Goal: Information Seeking & Learning: Learn about a topic

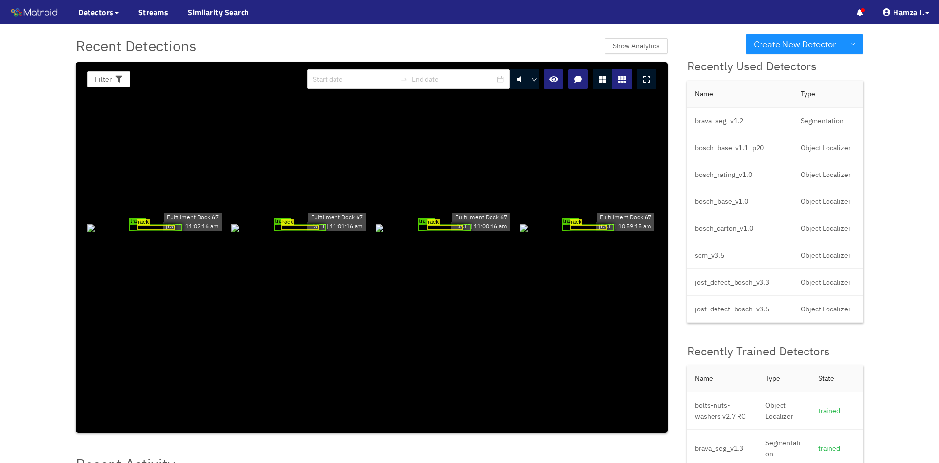
click at [229, 147] on div "rack trailer Fulfillment Dock 67 10/03/2025 11:02:16 am rack trailer Fulfillmen…" at bounding box center [371, 227] width 577 height 252
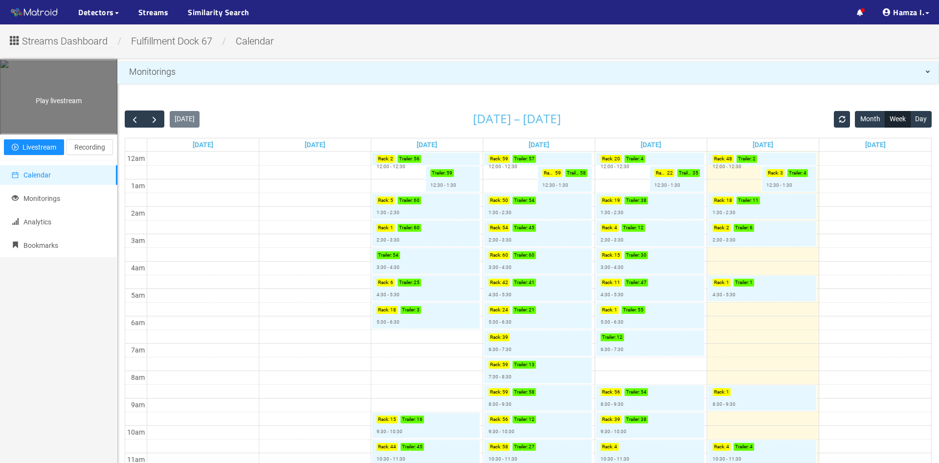
click at [42, 105] on span "Play livestream" at bounding box center [59, 101] width 46 height 8
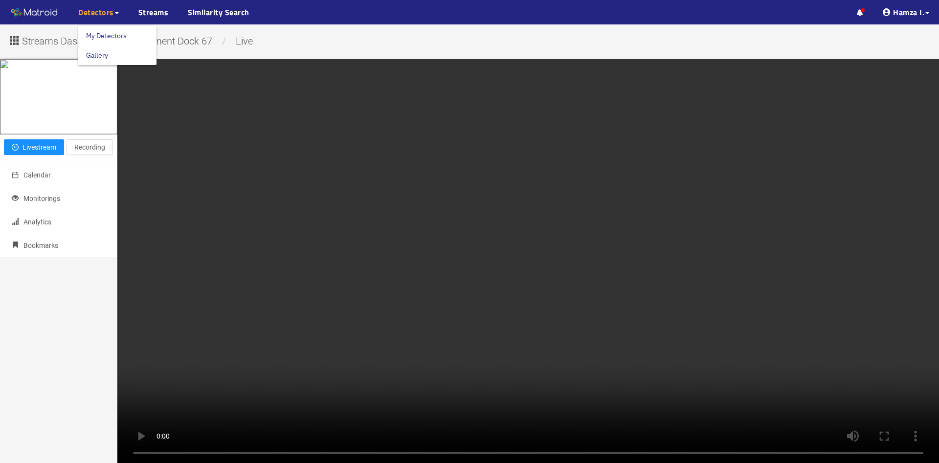
click at [93, 13] on span "Detectors" at bounding box center [96, 12] width 36 height 12
click at [98, 36] on link "My Detectors" at bounding box center [106, 36] width 41 height 20
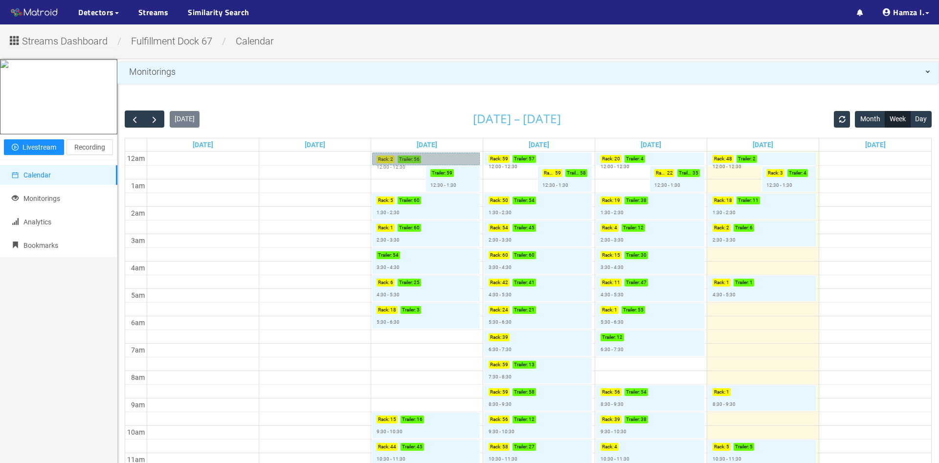
click at [429, 161] on link "Rack : 2 Trailer : 56 12:00 - 12:30" at bounding box center [426, 159] width 108 height 13
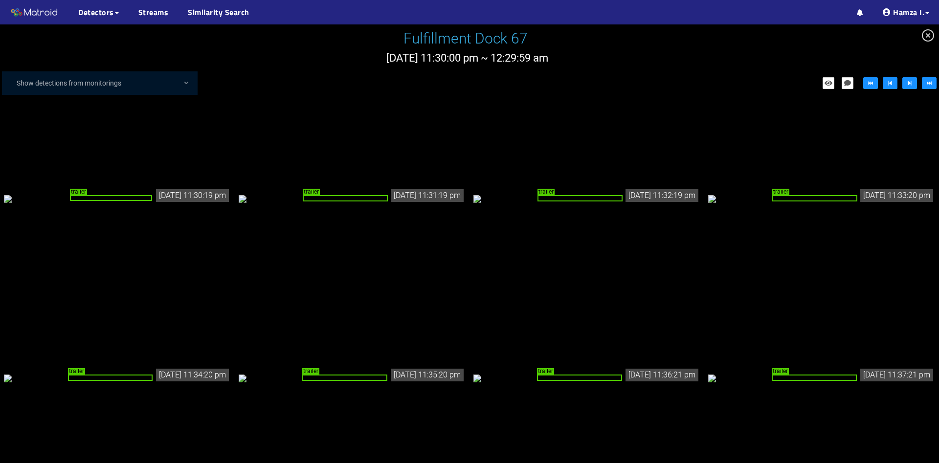
click at [149, 204] on div "trailer" at bounding box center [117, 198] width 227 height 11
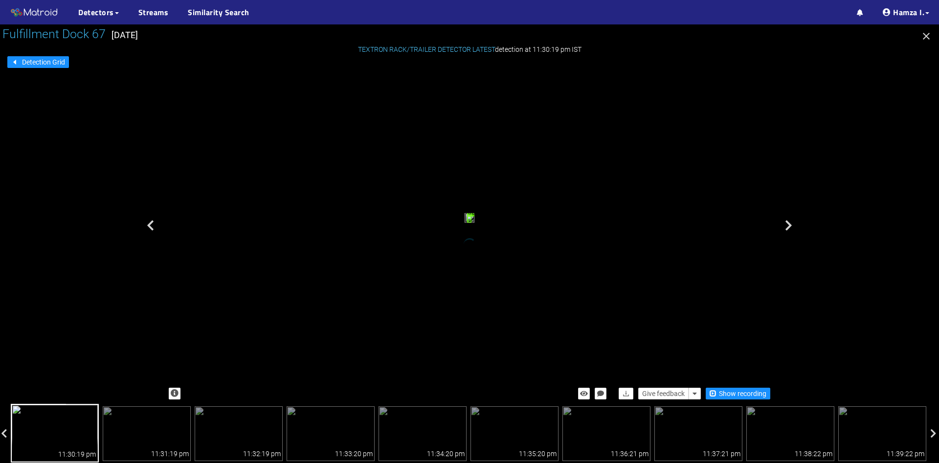
click at [465, 213] on div "trailer" at bounding box center [470, 219] width 10 height 13
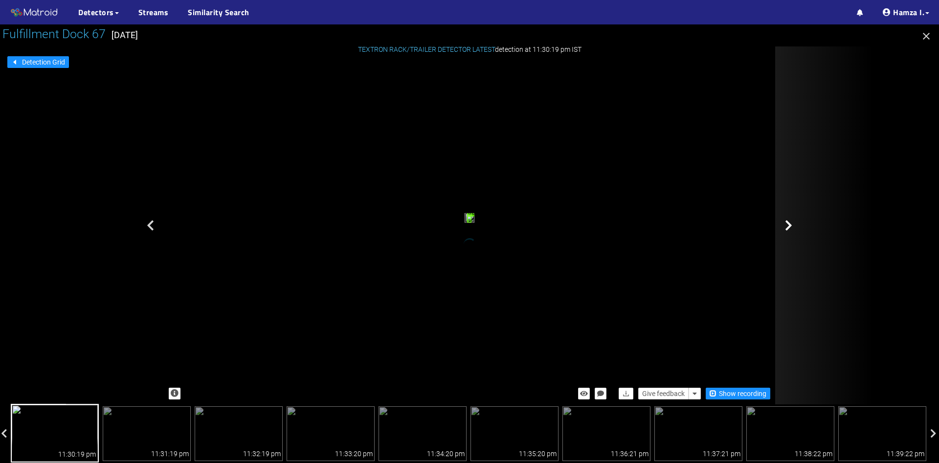
click at [790, 224] on icon at bounding box center [788, 226] width 7 height 12
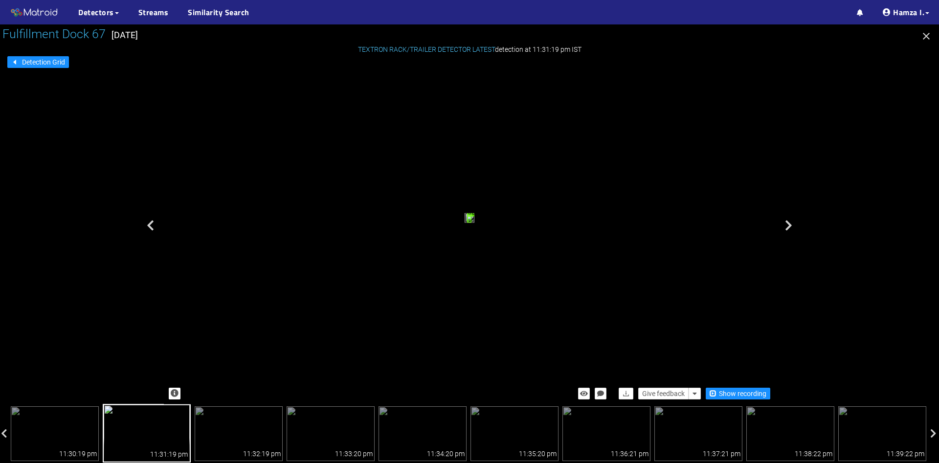
click at [790, 224] on icon at bounding box center [788, 226] width 7 height 12
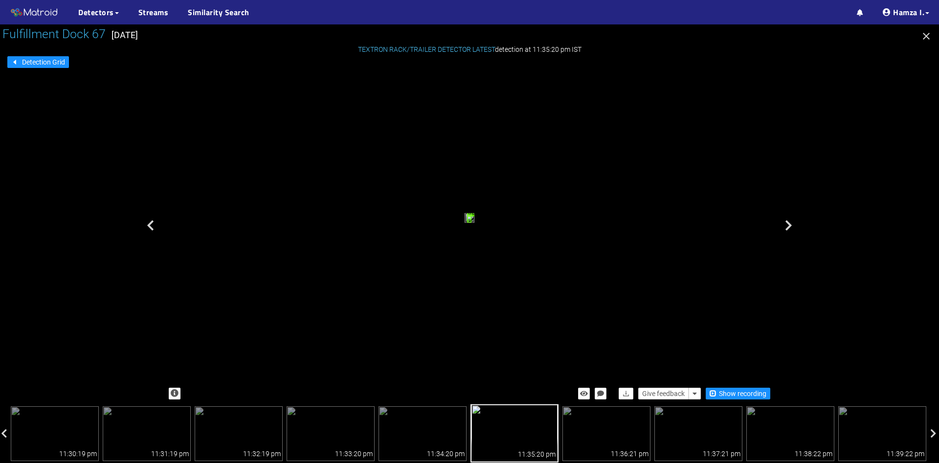
click at [790, 224] on icon at bounding box center [788, 226] width 7 height 12
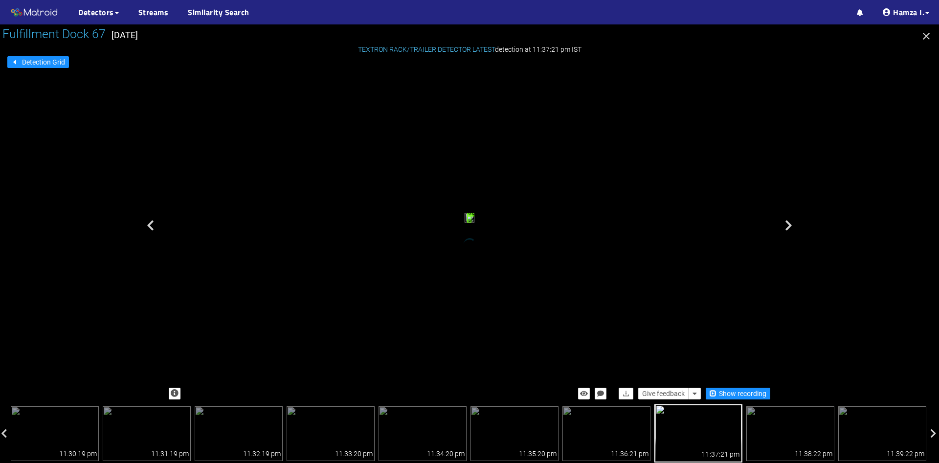
click at [790, 224] on icon at bounding box center [788, 226] width 7 height 12
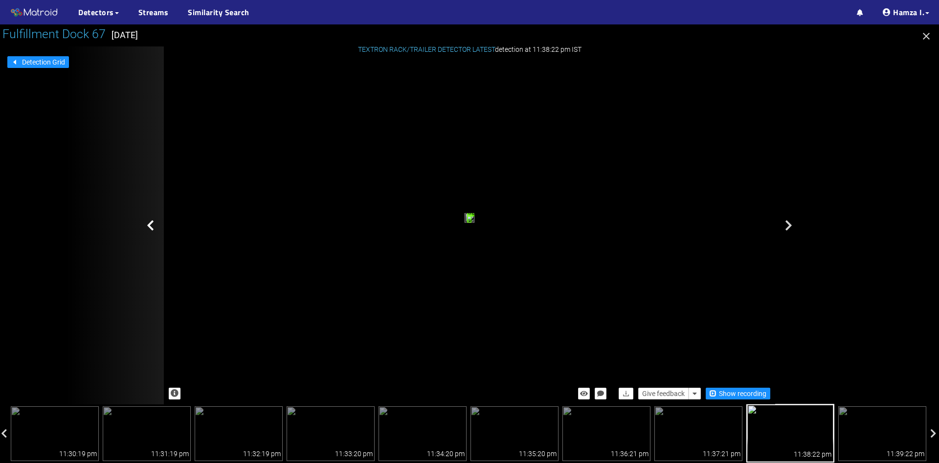
click at [153, 223] on icon at bounding box center [150, 226] width 7 height 12
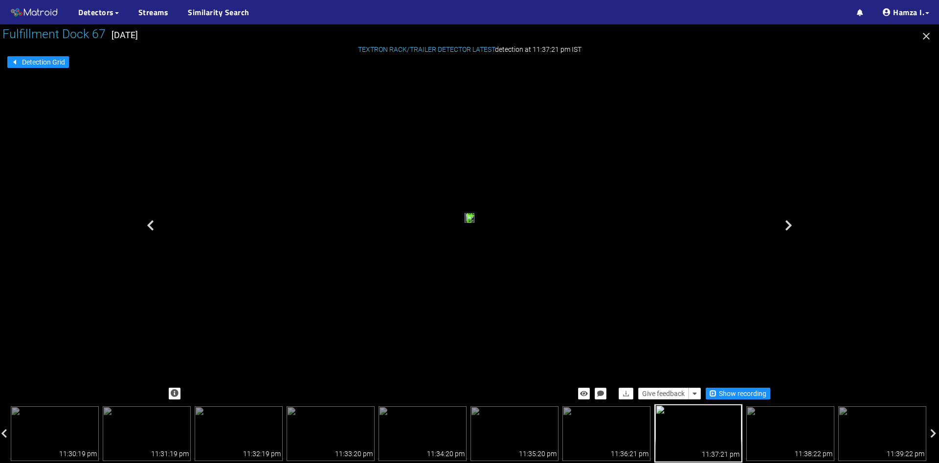
click at [153, 223] on icon at bounding box center [150, 226] width 7 height 12
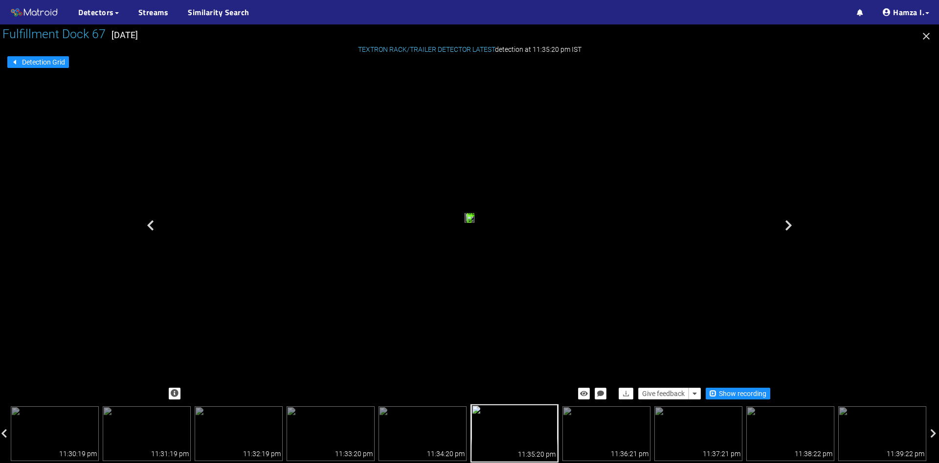
click at [153, 223] on icon at bounding box center [150, 226] width 7 height 12
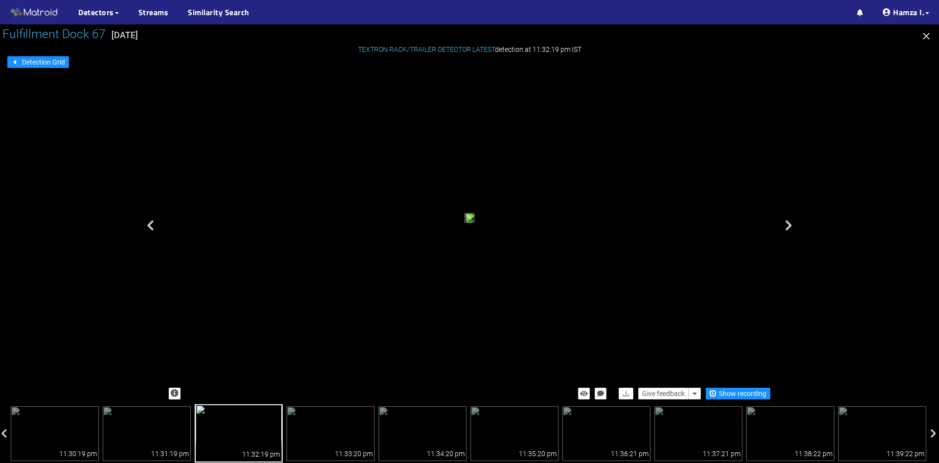
click at [153, 223] on icon at bounding box center [150, 226] width 7 height 12
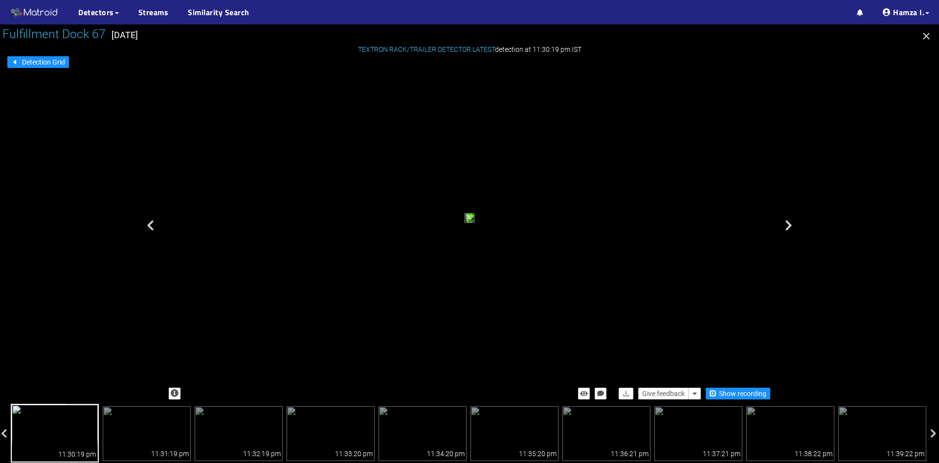
click at [153, 223] on icon at bounding box center [150, 226] width 7 height 12
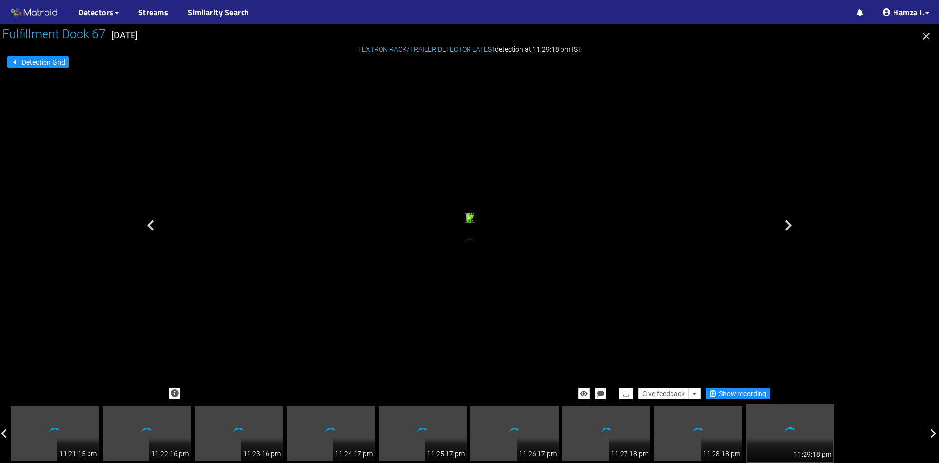
click at [153, 223] on icon at bounding box center [150, 226] width 7 height 12
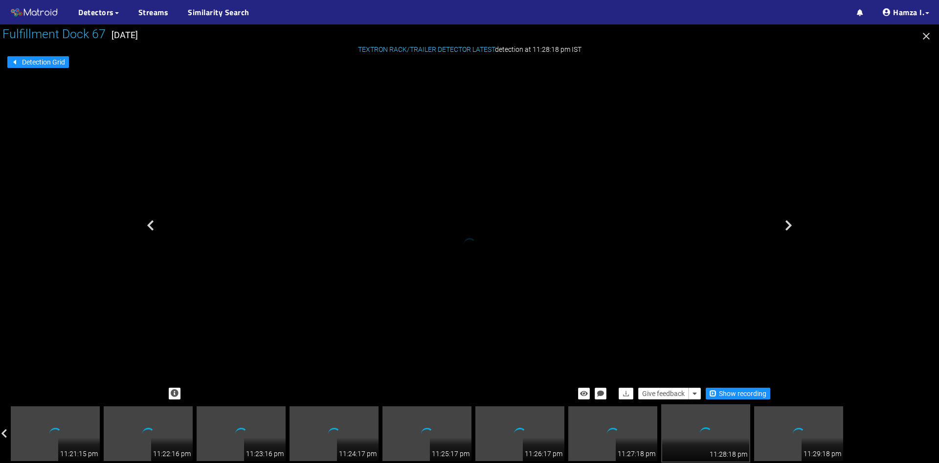
click at [153, 223] on icon at bounding box center [150, 226] width 7 height 12
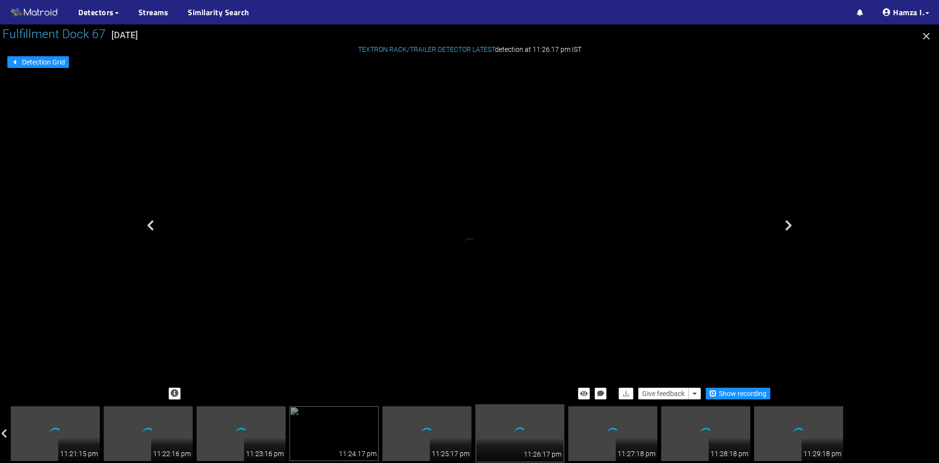
click at [153, 223] on icon at bounding box center [150, 226] width 7 height 12
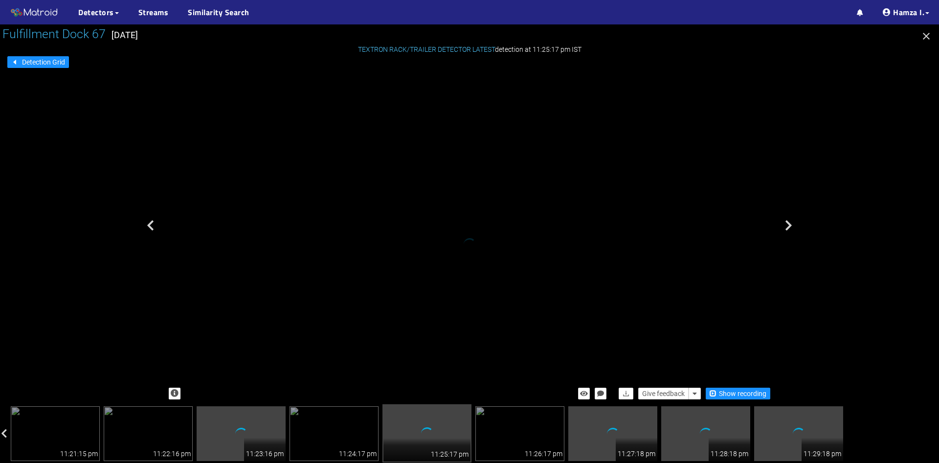
click at [153, 223] on icon at bounding box center [150, 226] width 7 height 12
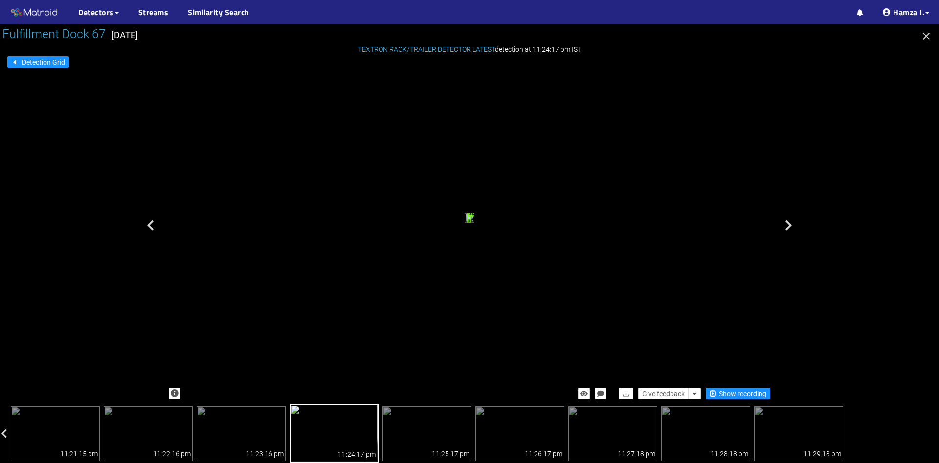
click at [153, 223] on icon at bounding box center [150, 226] width 7 height 12
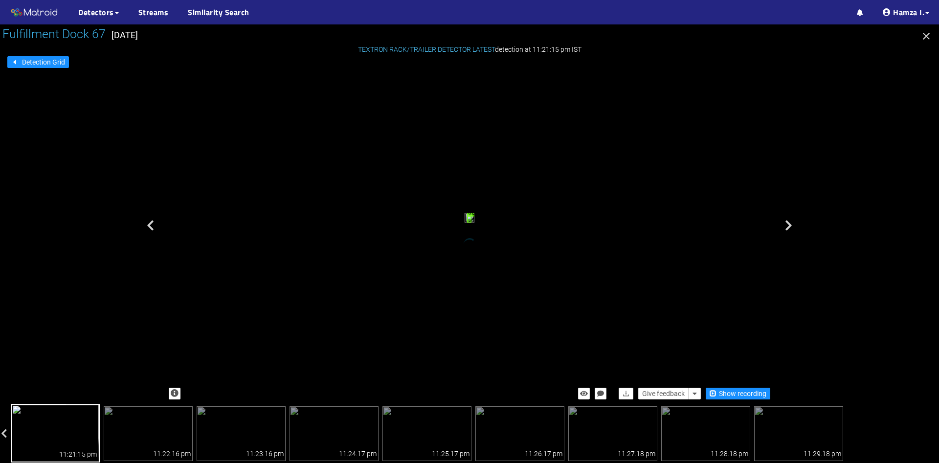
click at [153, 223] on icon at bounding box center [150, 226] width 7 height 12
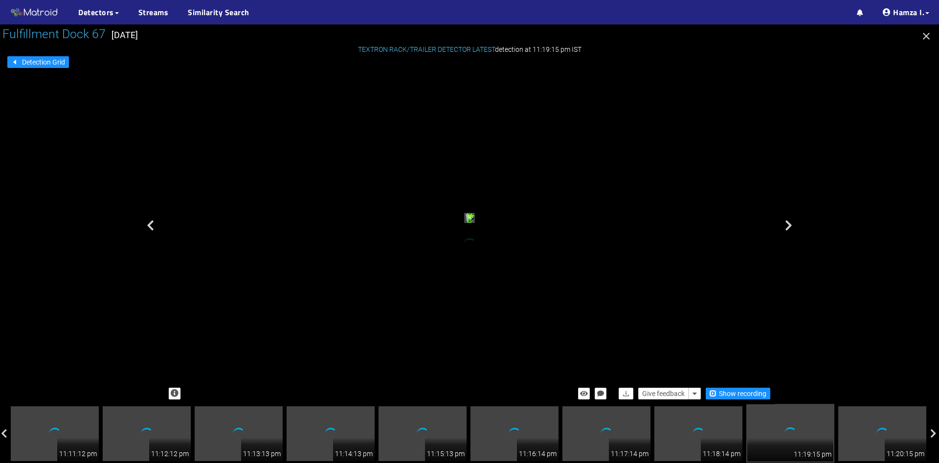
click at [153, 223] on icon at bounding box center [150, 226] width 7 height 12
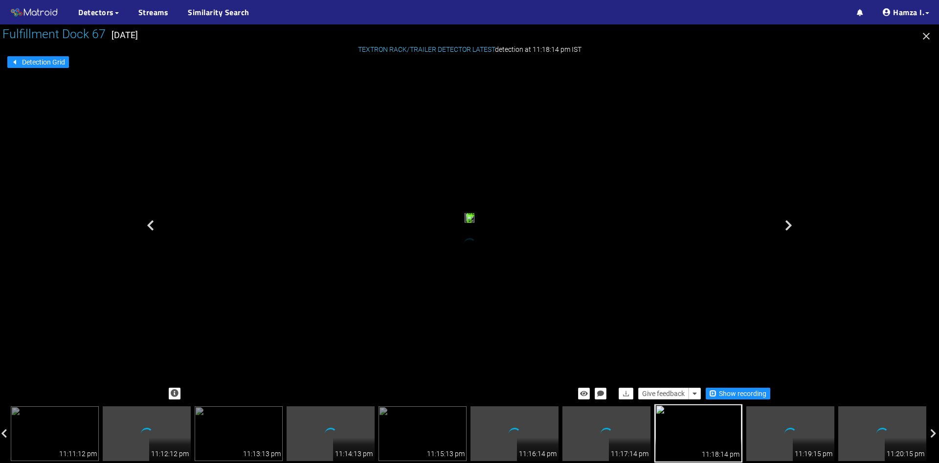
click at [153, 223] on icon at bounding box center [150, 226] width 7 height 12
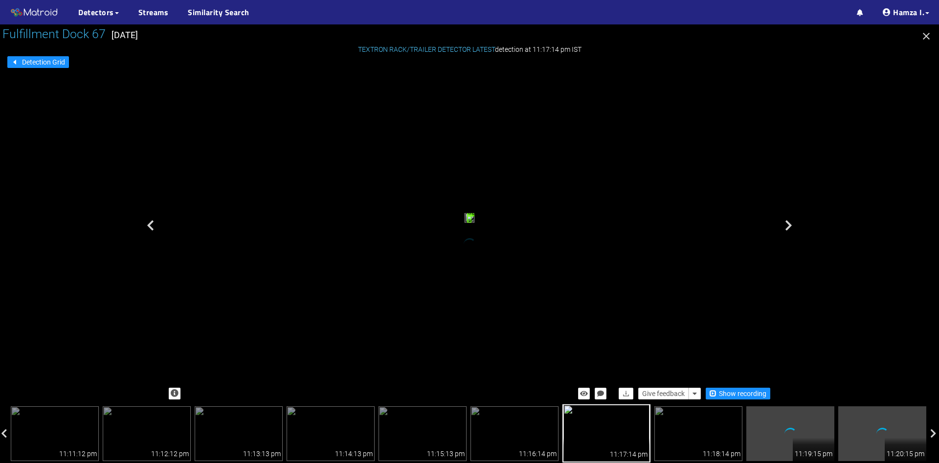
click at [153, 223] on icon at bounding box center [150, 226] width 7 height 12
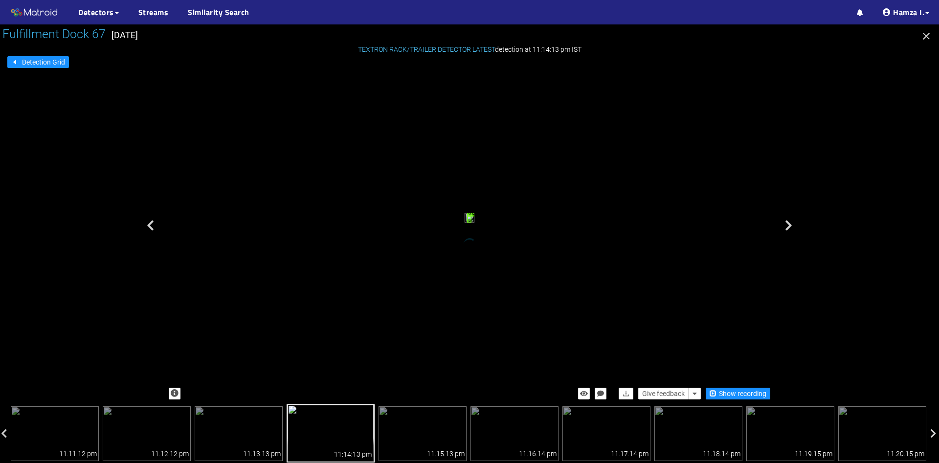
click at [153, 223] on icon at bounding box center [150, 226] width 7 height 12
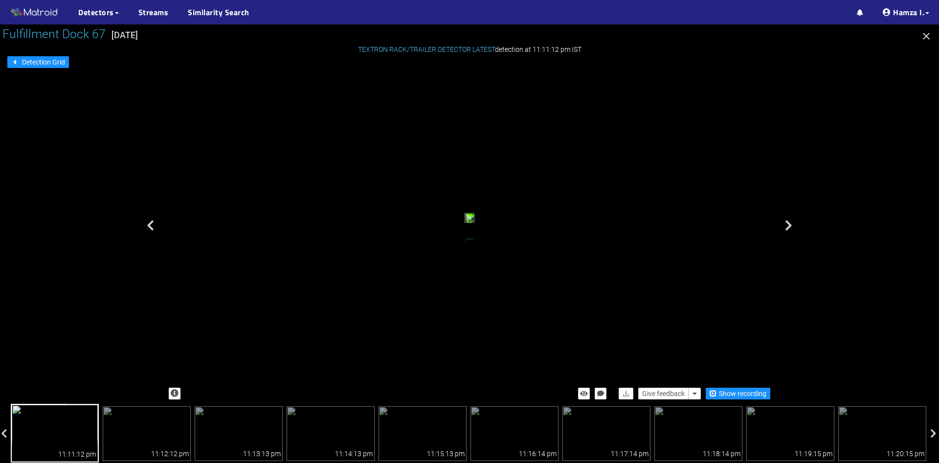
click at [153, 223] on icon at bounding box center [150, 226] width 7 height 12
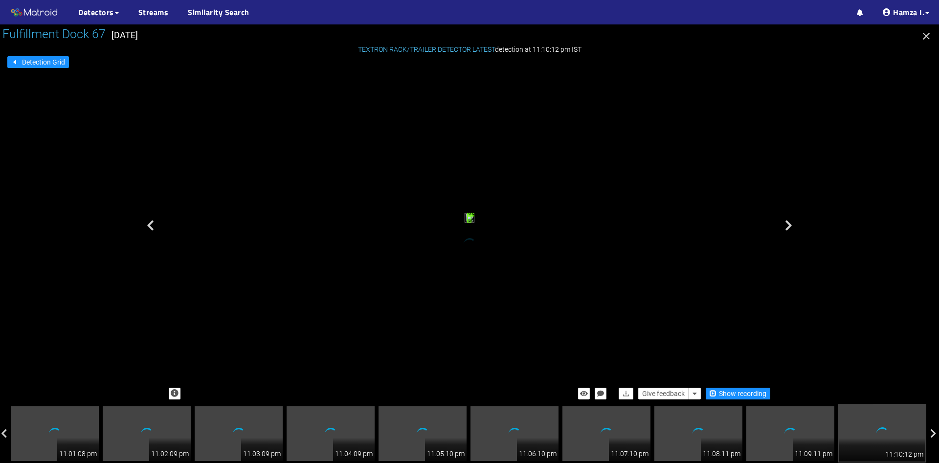
click at [153, 223] on icon at bounding box center [150, 226] width 7 height 12
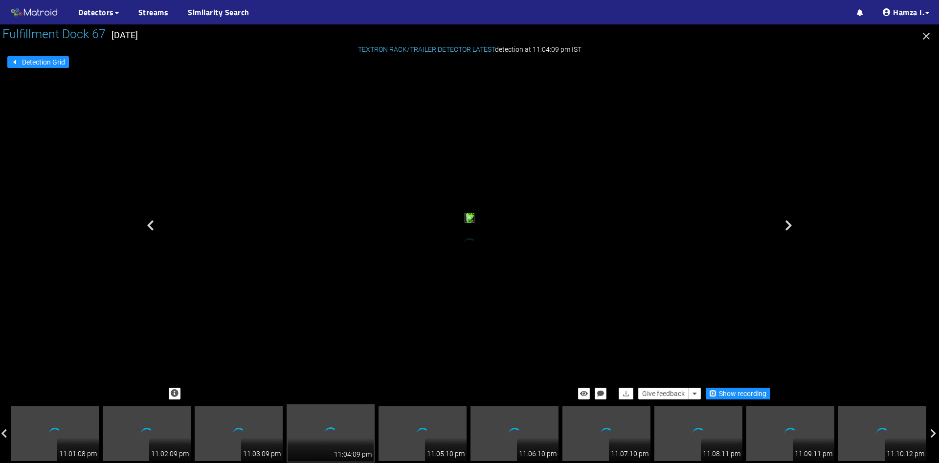
click at [153, 223] on icon at bounding box center [150, 226] width 7 height 12
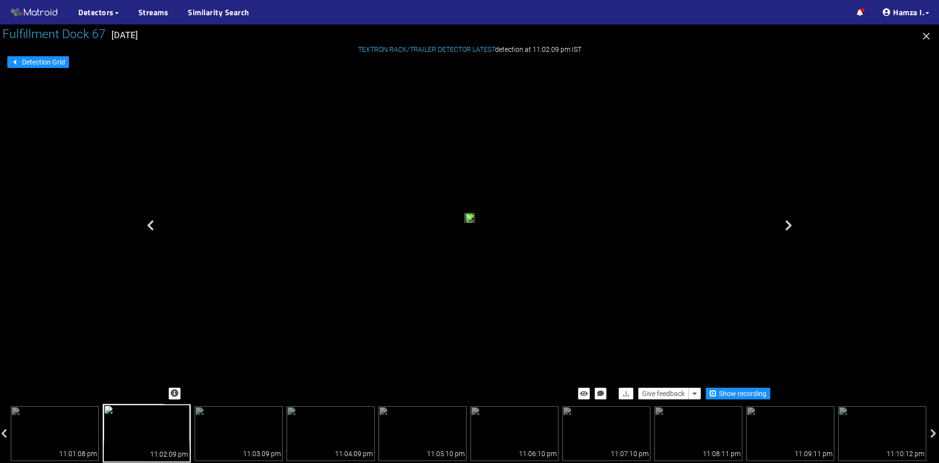
click at [153, 223] on icon at bounding box center [150, 226] width 7 height 12
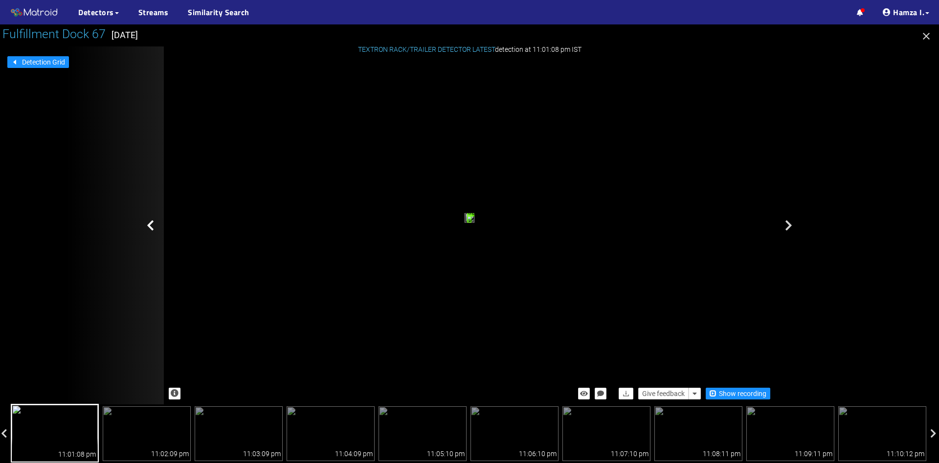
click at [150, 227] on icon at bounding box center [150, 226] width 7 height 12
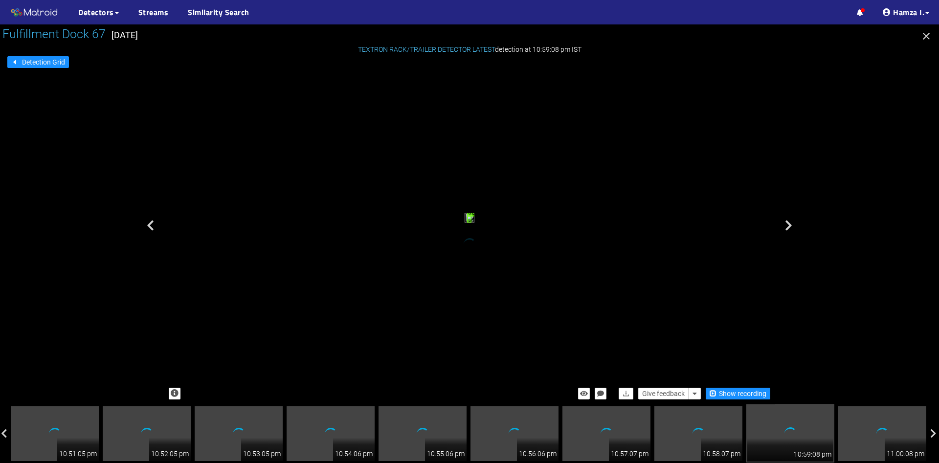
click at [150, 227] on icon at bounding box center [150, 226] width 7 height 12
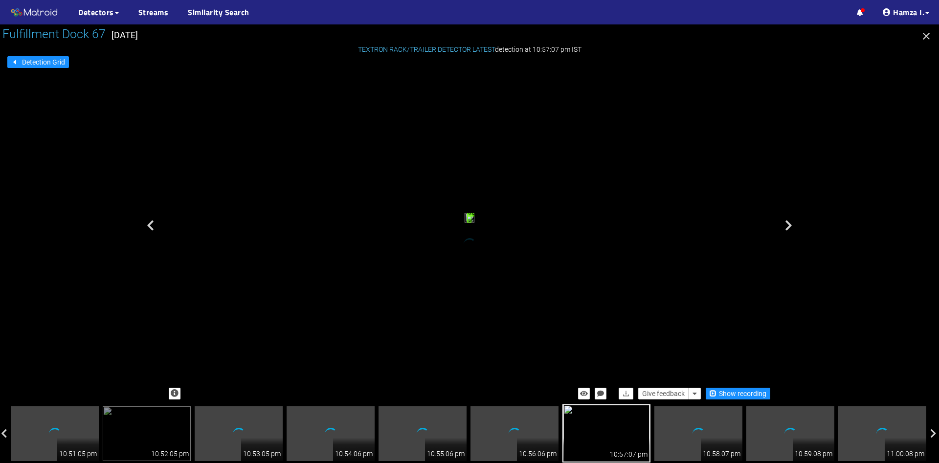
click at [150, 227] on icon at bounding box center [150, 226] width 7 height 12
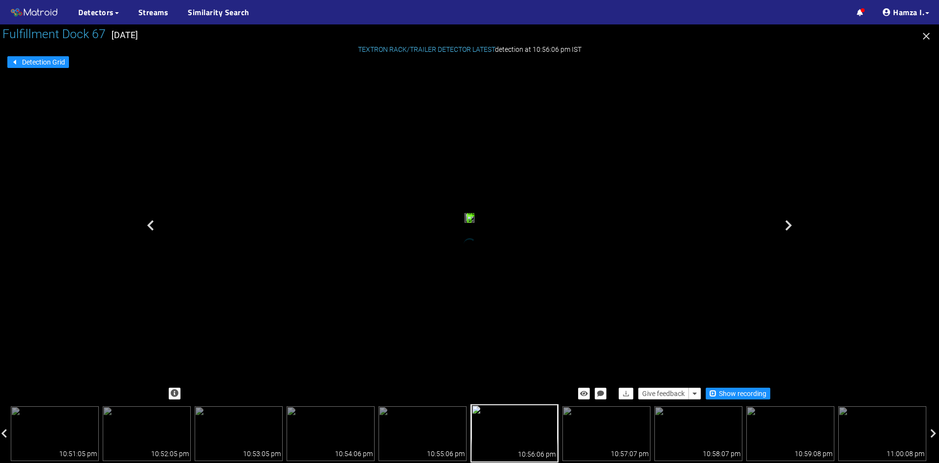
click at [150, 227] on icon at bounding box center [150, 226] width 7 height 12
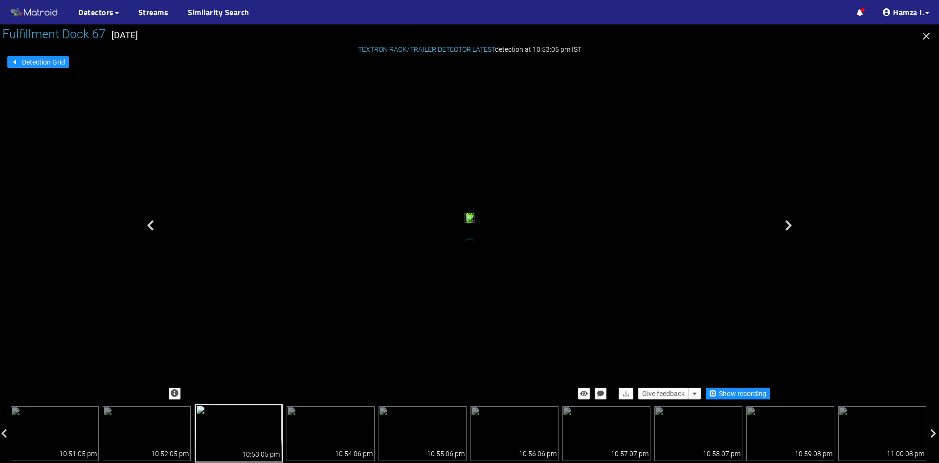
click at [150, 227] on icon at bounding box center [150, 226] width 7 height 12
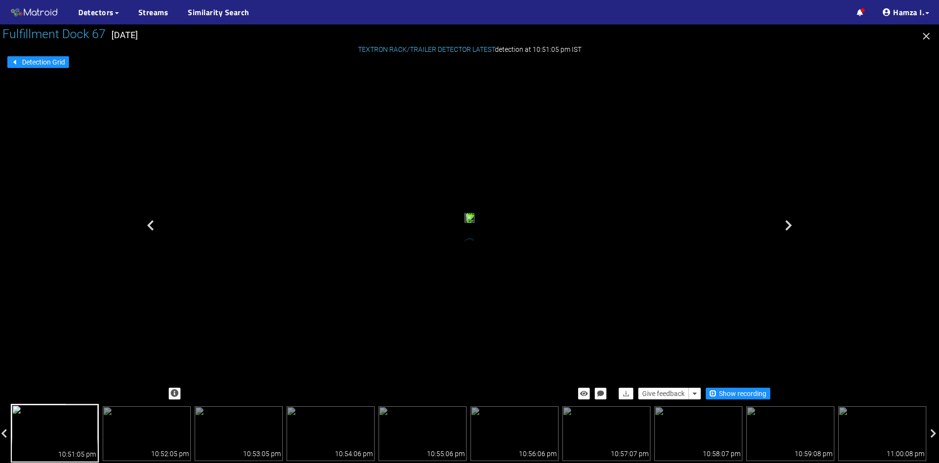
click at [150, 227] on icon at bounding box center [150, 226] width 7 height 12
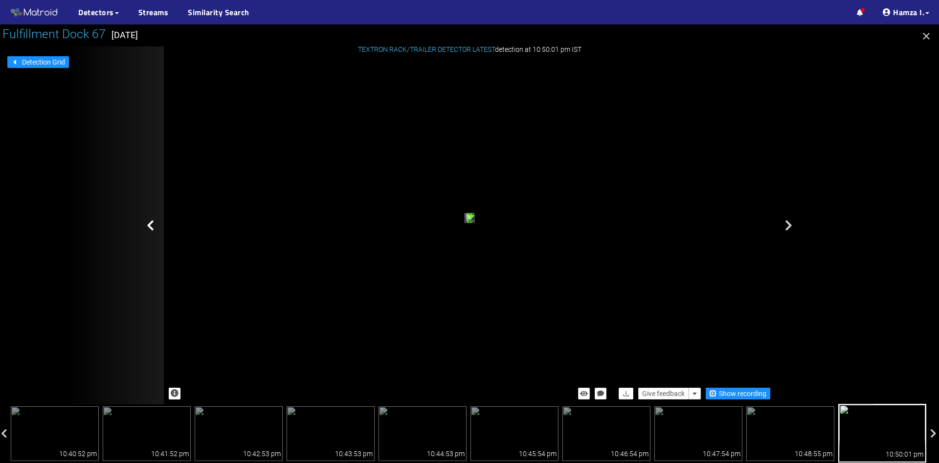
click at [149, 224] on icon at bounding box center [150, 226] width 7 height 12
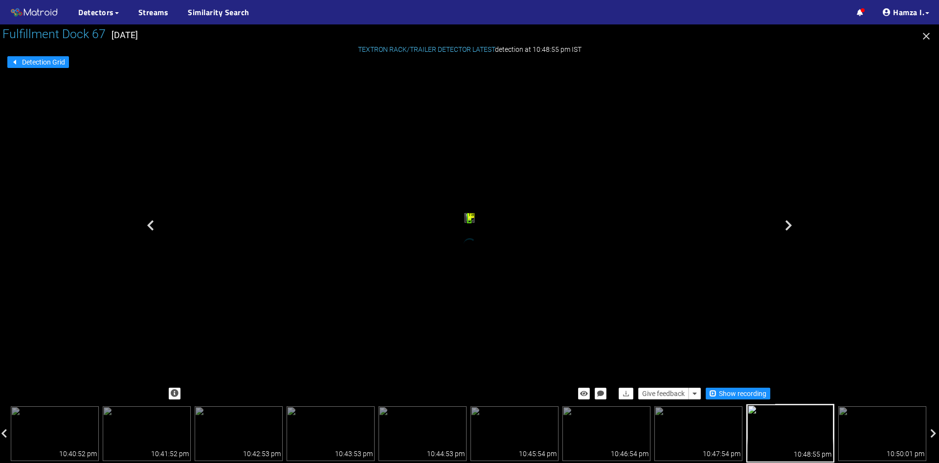
click at [149, 224] on icon at bounding box center [150, 226] width 7 height 12
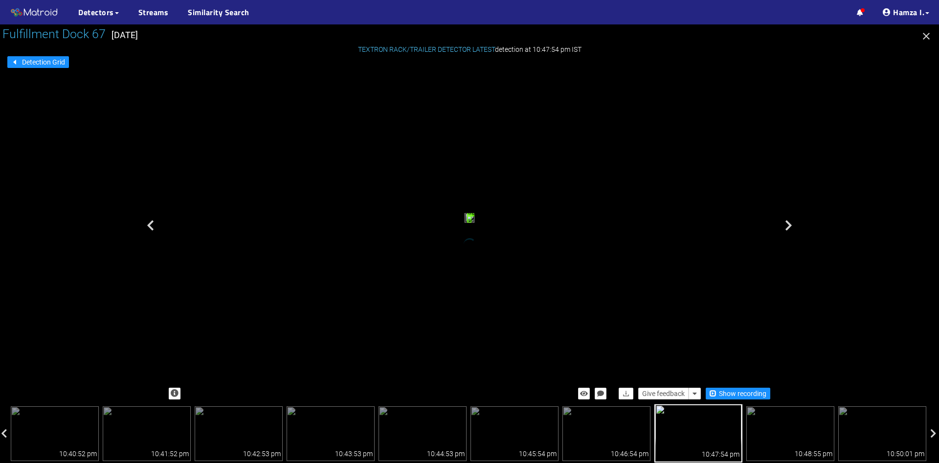
click at [149, 224] on icon at bounding box center [150, 226] width 7 height 12
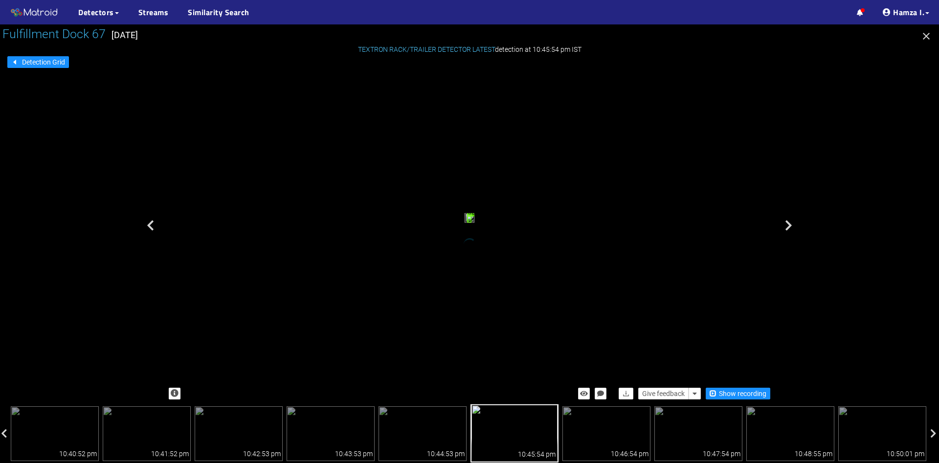
click at [149, 224] on icon at bounding box center [150, 226] width 7 height 12
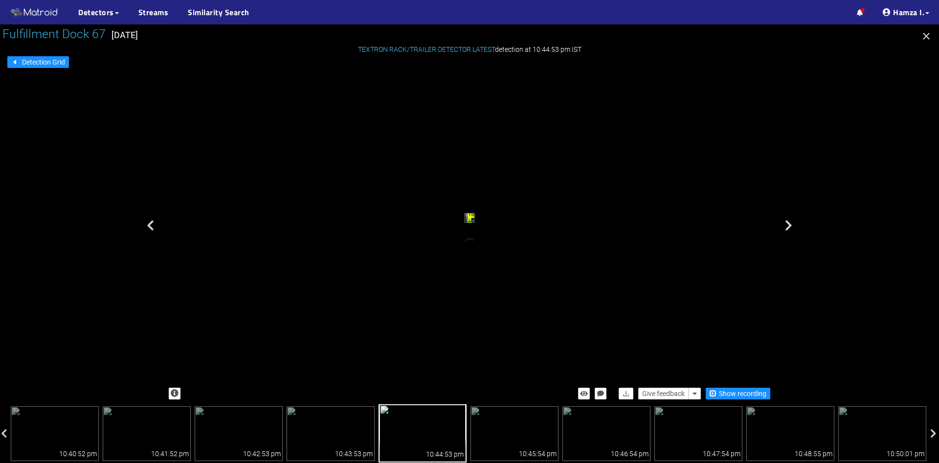
click at [149, 224] on icon at bounding box center [150, 226] width 7 height 12
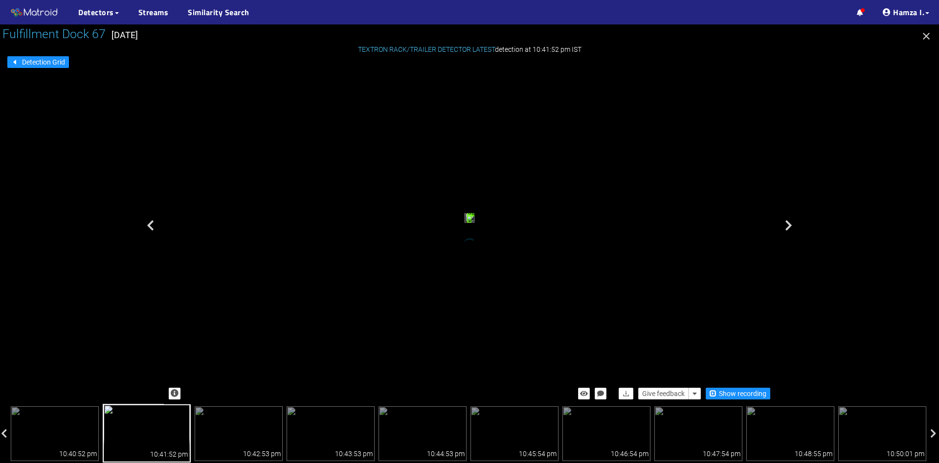
click at [149, 224] on icon at bounding box center [150, 226] width 7 height 12
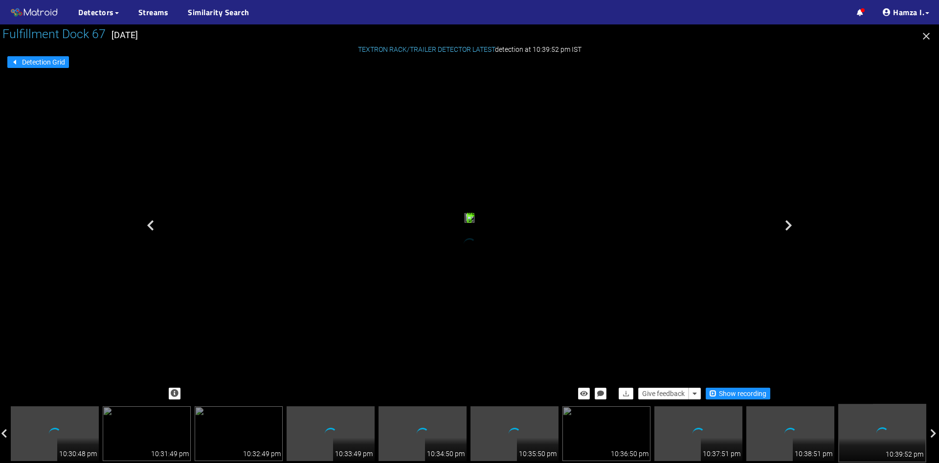
click at [149, 224] on icon at bounding box center [150, 226] width 7 height 12
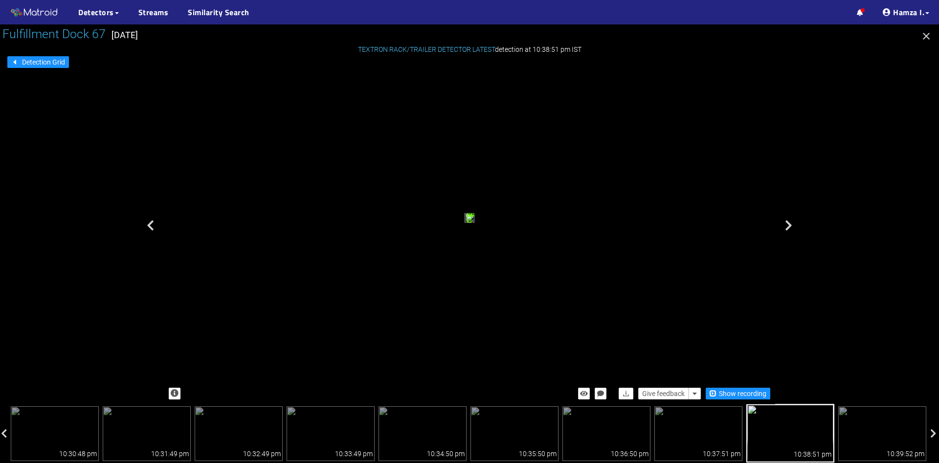
click at [930, 31] on icon "button" at bounding box center [926, 36] width 12 height 12
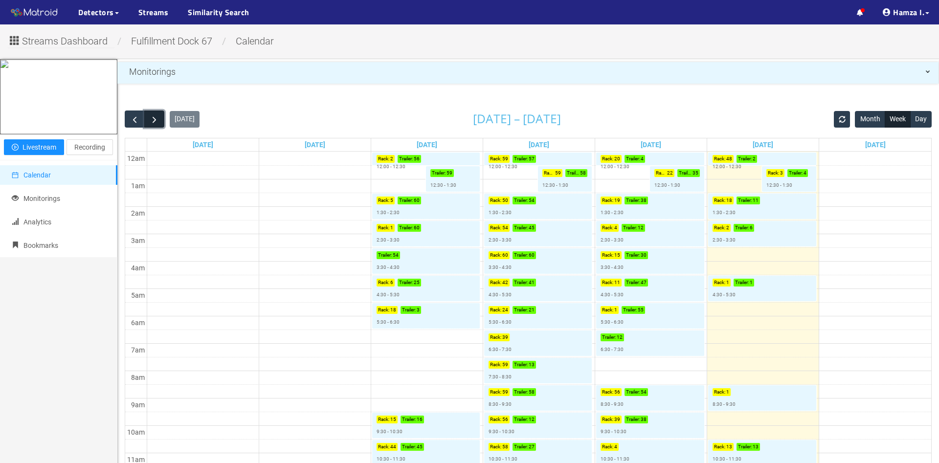
click at [154, 122] on span "button" at bounding box center [154, 119] width 10 height 10
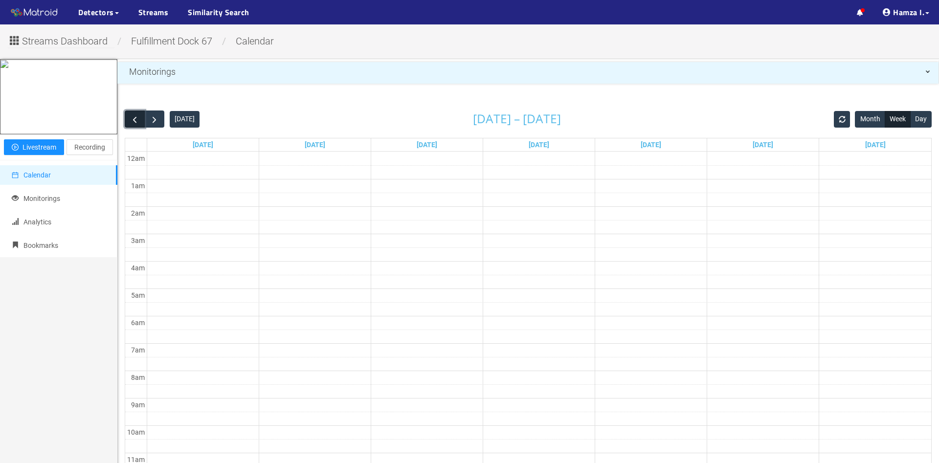
click at [134, 122] on span "button" at bounding box center [135, 119] width 10 height 10
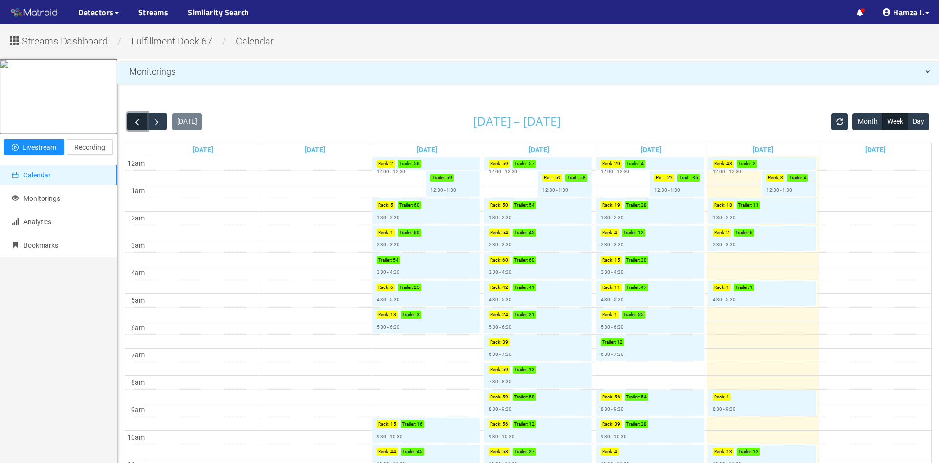
click at [138, 122] on span "button" at bounding box center [137, 122] width 10 height 10
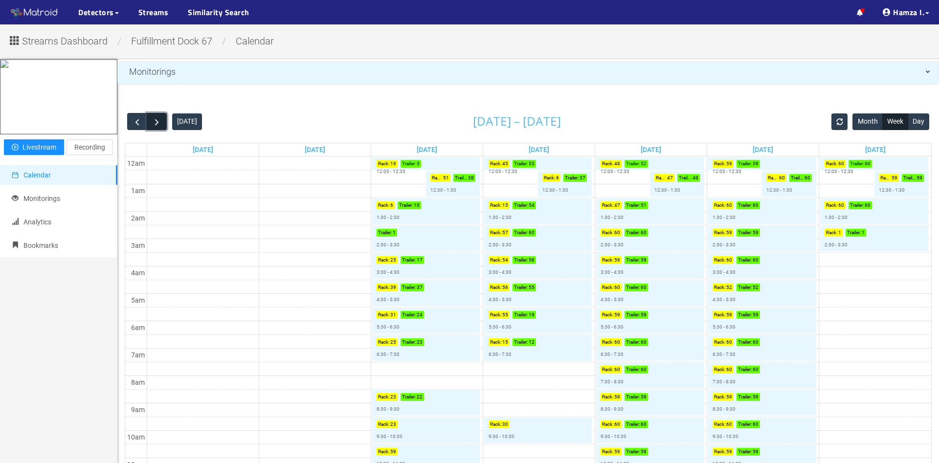
click at [159, 123] on span "button" at bounding box center [157, 122] width 10 height 10
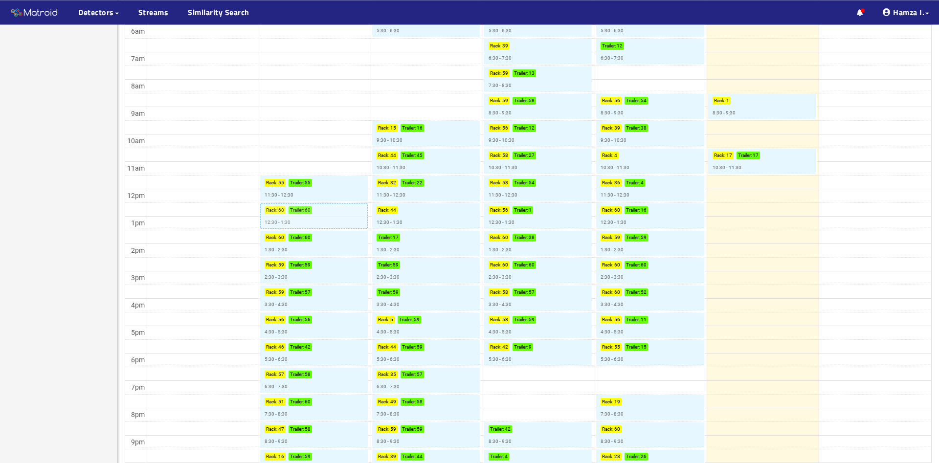
scroll to position [282, 0]
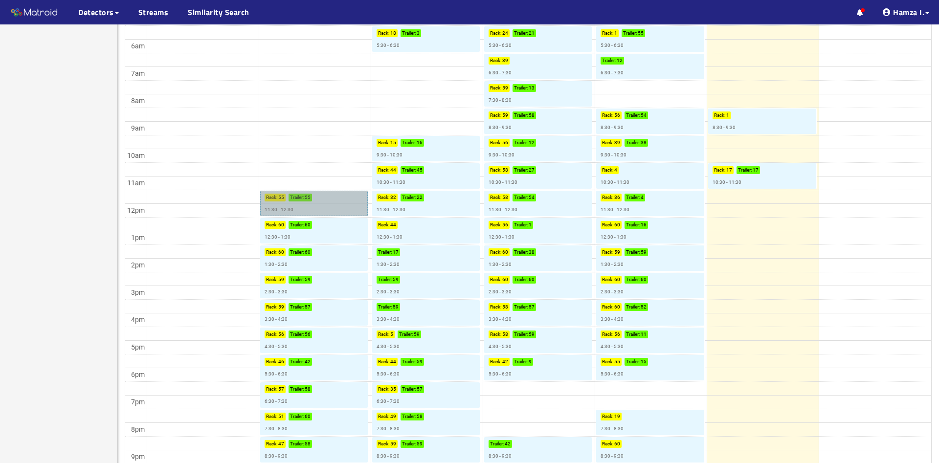
click at [308, 201] on p "55" at bounding box center [308, 198] width 6 height 8
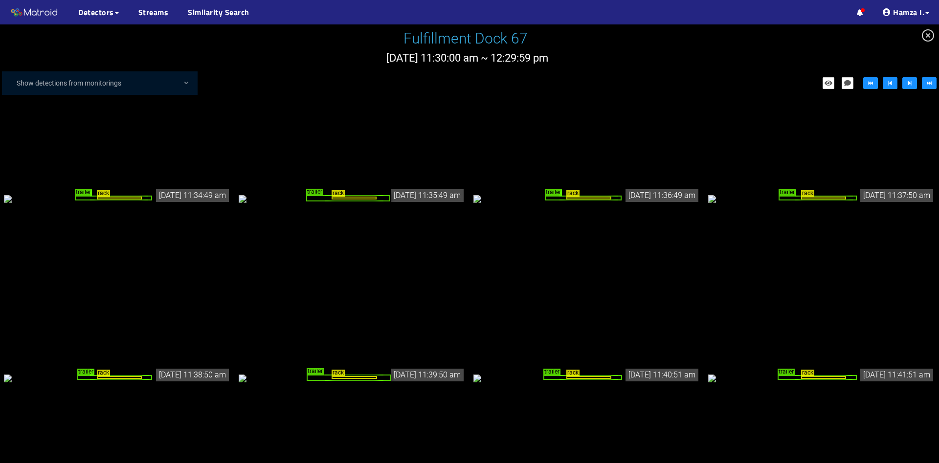
click at [88, 196] on div "trailer" at bounding box center [114, 198] width 78 height 5
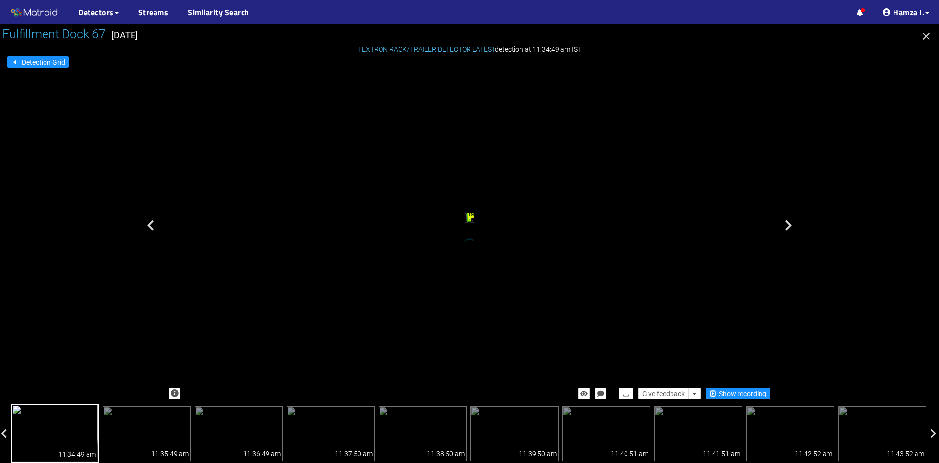
click at [471, 216] on div "trailer" at bounding box center [469, 219] width 4 height 6
click at [466, 205] on span "trailer" at bounding box center [474, 208] width 17 height 7
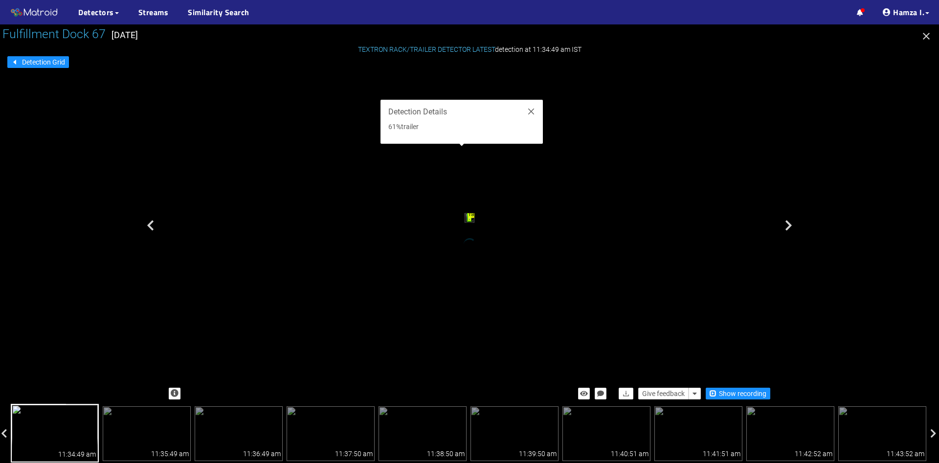
click at [471, 222] on div "trailer" at bounding box center [469, 219] width 4 height 6
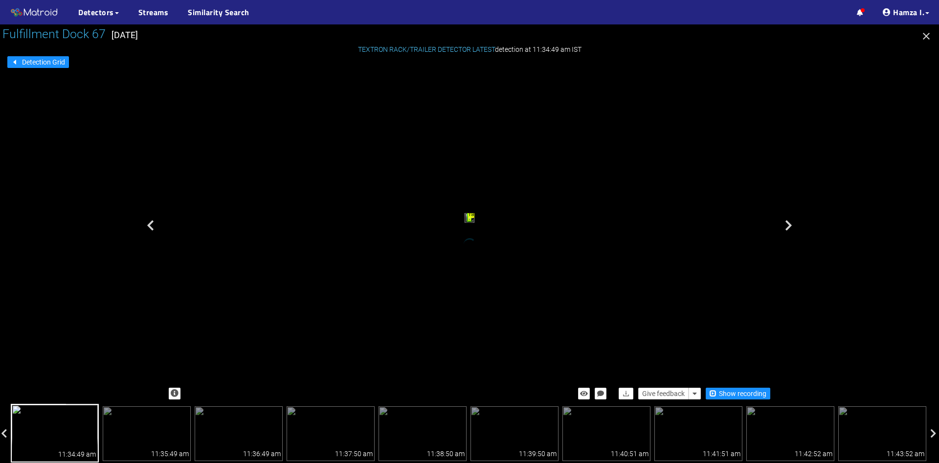
click at [467, 222] on div "trailer" at bounding box center [469, 219] width 4 height 6
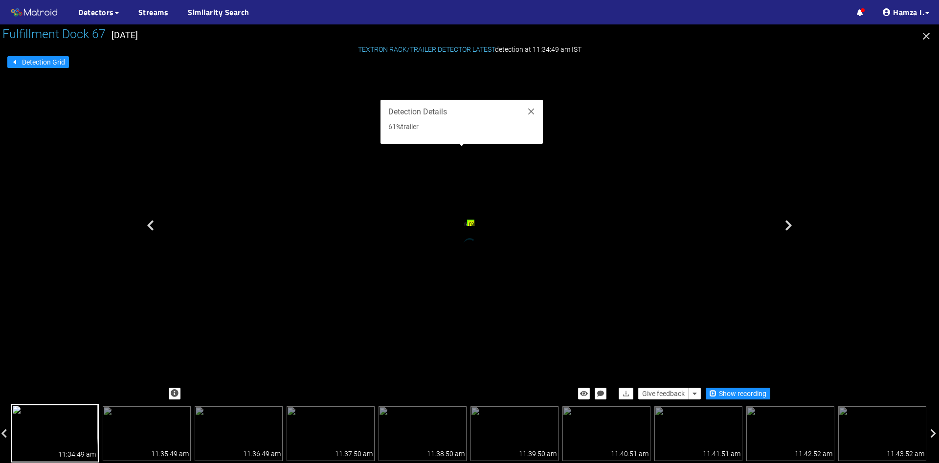
drag, startPoint x: 438, startPoint y: 271, endPoint x: 438, endPoint y: 282, distance: 10.8
click at [467, 232] on div "trailer" at bounding box center [469, 229] width 4 height 6
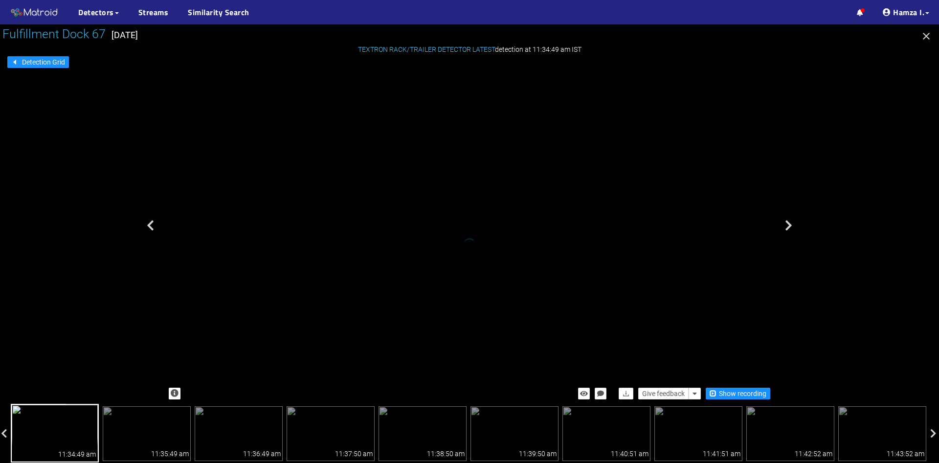
drag, startPoint x: 533, startPoint y: 153, endPoint x: 547, endPoint y: 143, distance: 16.8
click at [485, 206] on div "trailer" at bounding box center [483, 209] width 4 height 6
click at [467, 222] on div "trailer" at bounding box center [469, 219] width 4 height 6
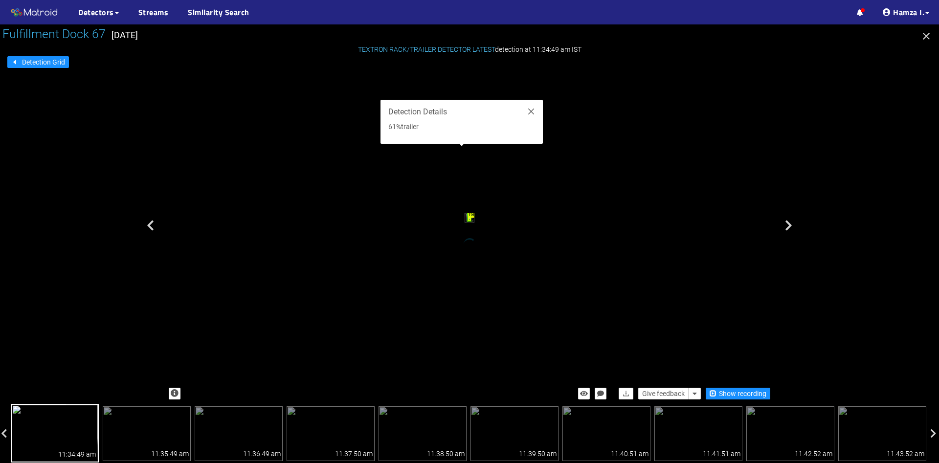
click at [467, 222] on div "trailer" at bounding box center [469, 219] width 4 height 6
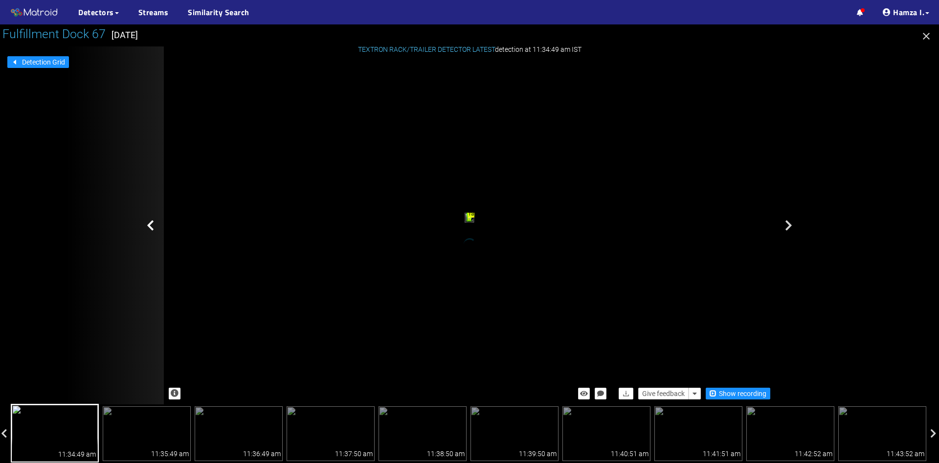
click at [157, 226] on div at bounding box center [115, 225] width 98 height 358
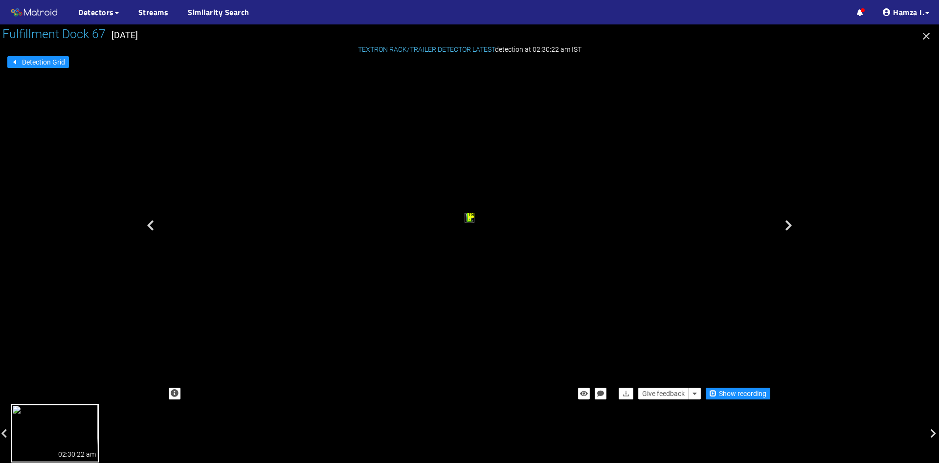
click at [927, 37] on icon "button" at bounding box center [926, 36] width 7 height 7
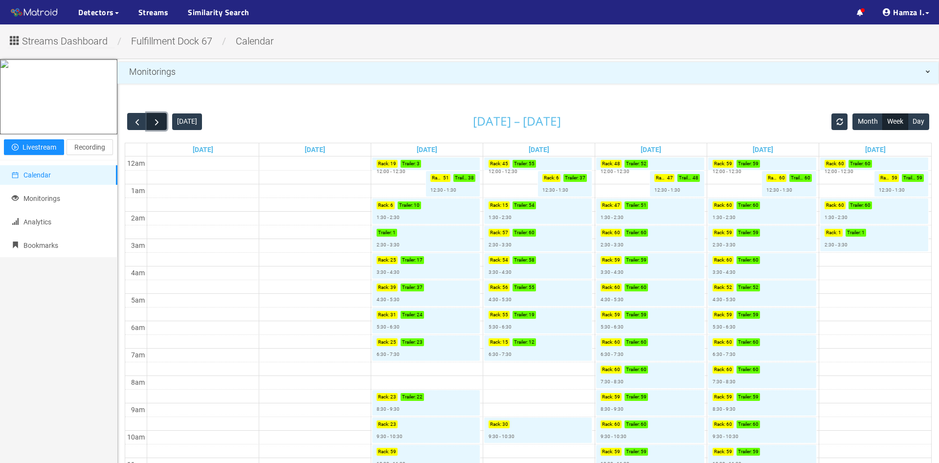
click at [155, 123] on span "button" at bounding box center [157, 122] width 10 height 10
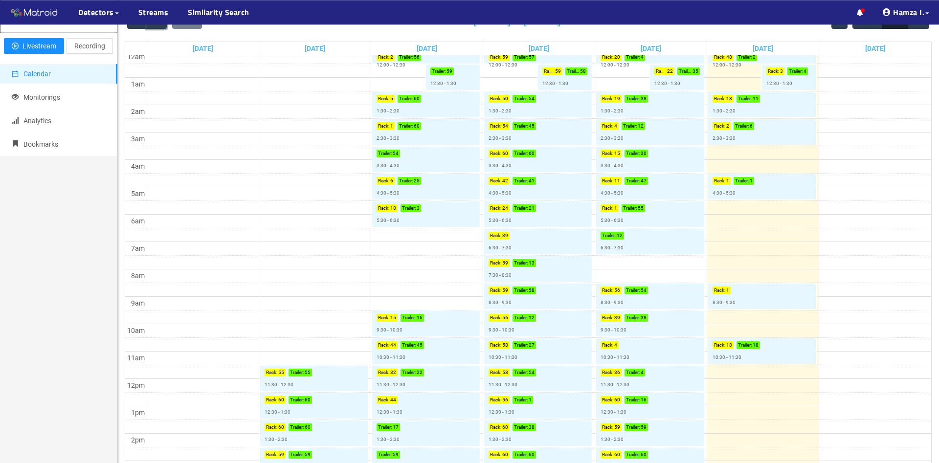
scroll to position [399, 0]
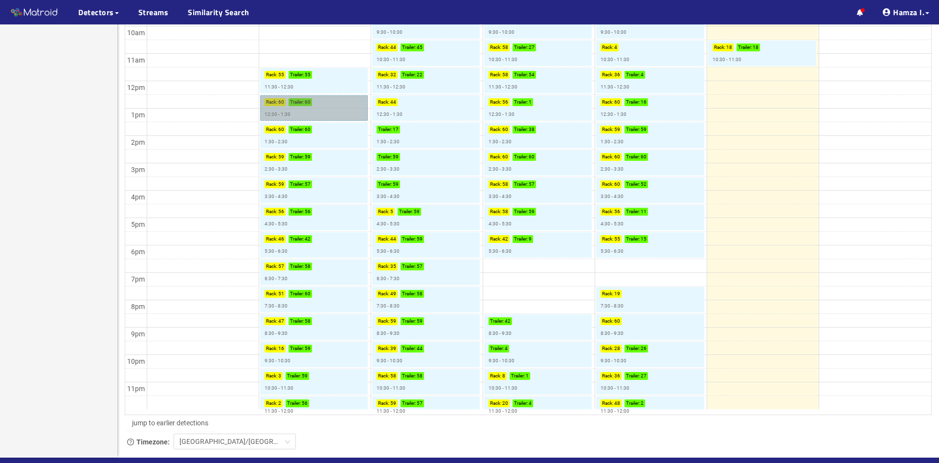
click at [297, 102] on p "Trailer :" at bounding box center [297, 102] width 14 height 8
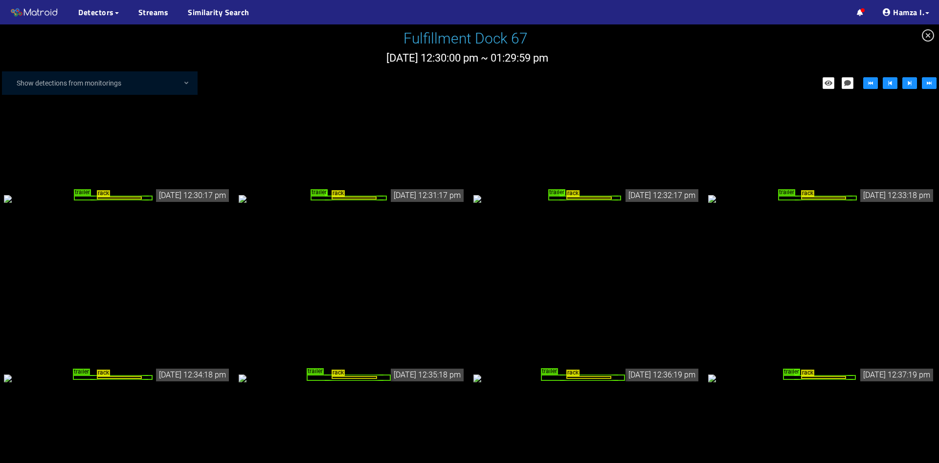
click at [166, 193] on div "rack trailer" at bounding box center [117, 198] width 227 height 11
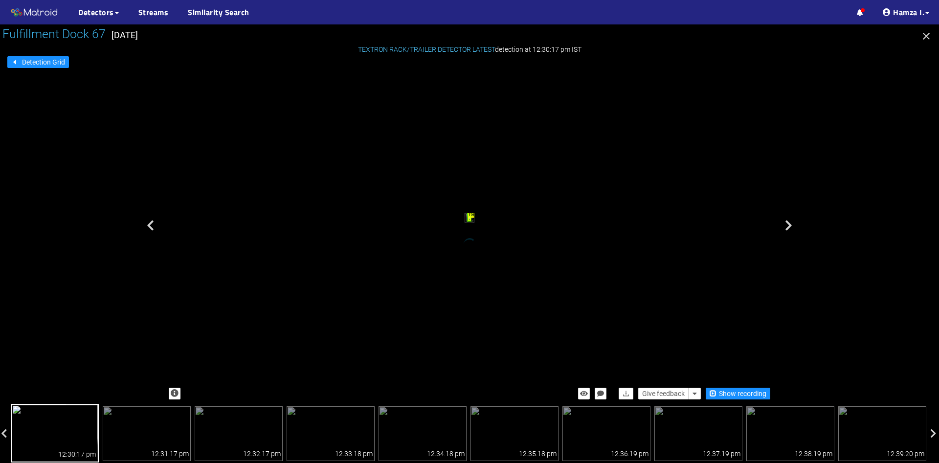
click at [467, 222] on div "trailer" at bounding box center [469, 219] width 4 height 6
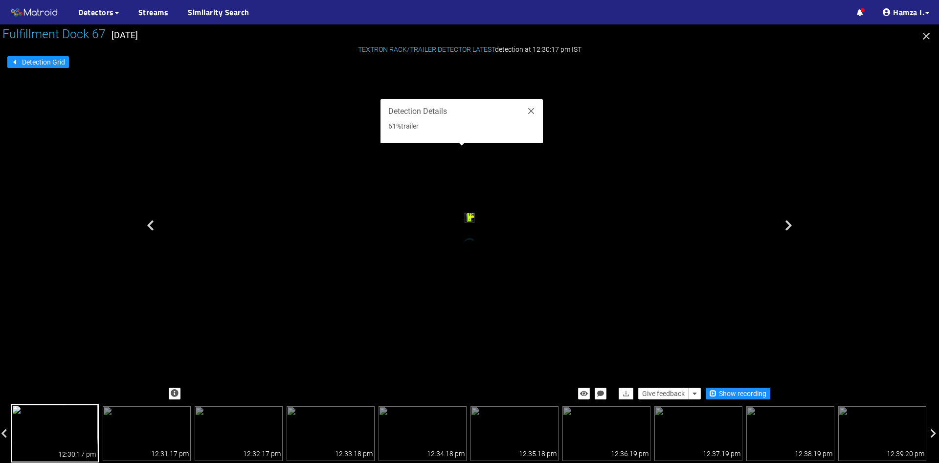
click at [471, 222] on div "trailer" at bounding box center [469, 219] width 4 height 6
click at [472, 225] on div "trailer" at bounding box center [470, 223] width 4 height 6
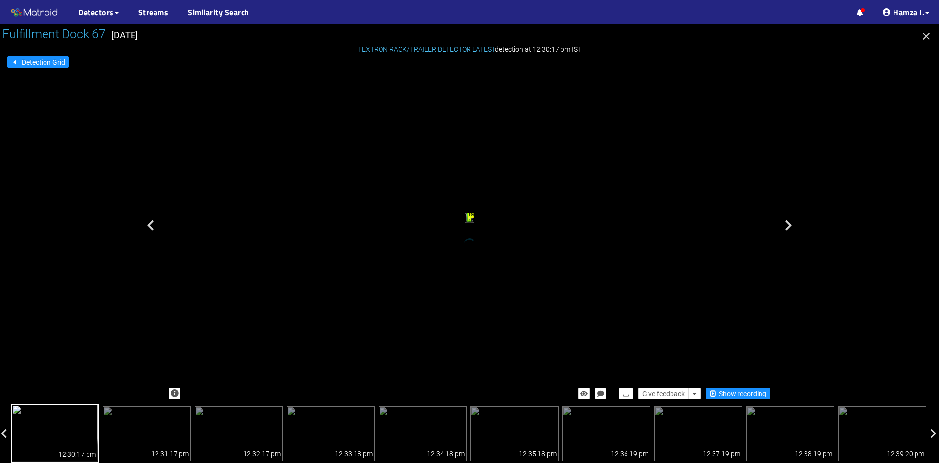
scroll to position [5, 0]
click at [471, 217] on div "rack" at bounding box center [469, 218] width 3 height 3
click at [924, 34] on icon "button" at bounding box center [926, 36] width 7 height 7
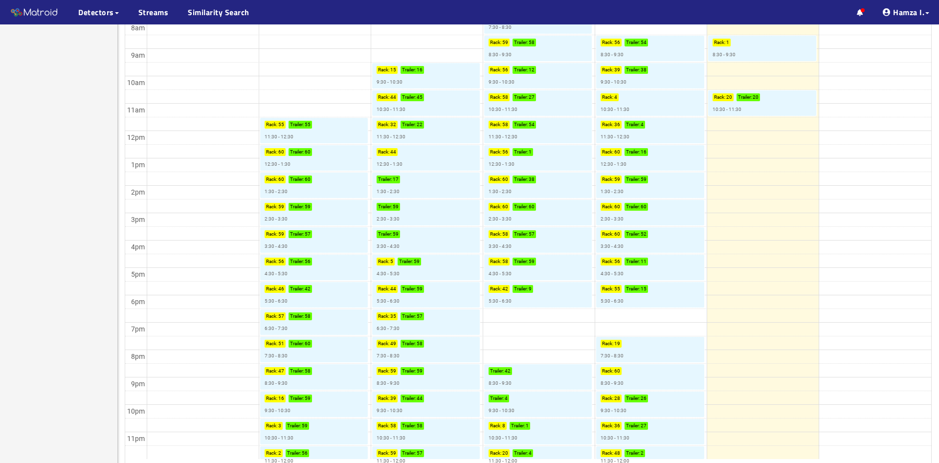
scroll to position [431, 0]
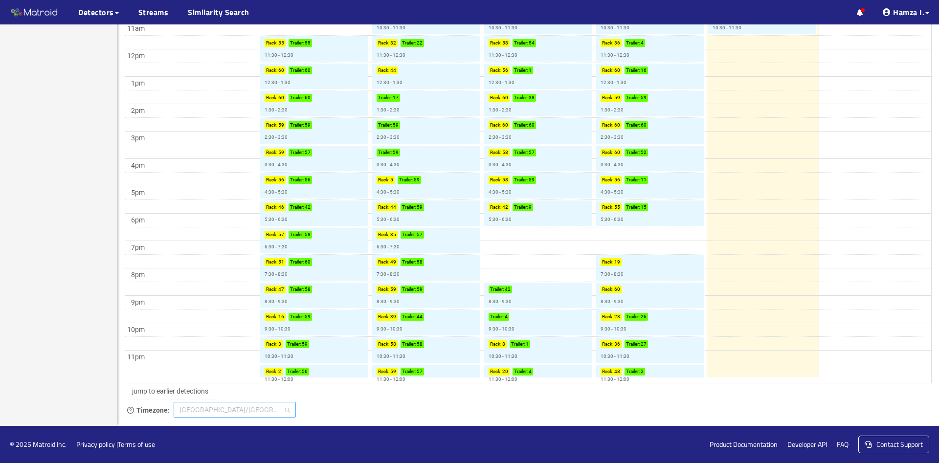
click at [289, 412] on span "[GEOGRAPHIC_DATA]/[GEOGRAPHIC_DATA]" at bounding box center [234, 410] width 111 height 15
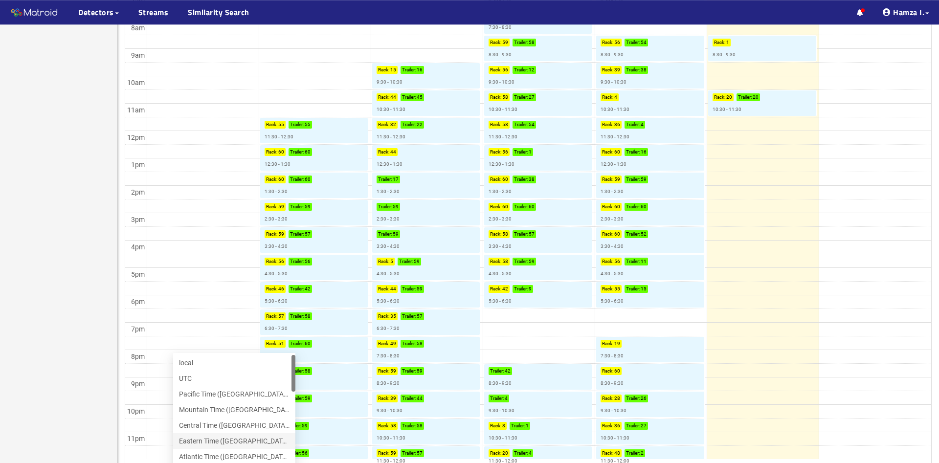
scroll to position [332, 0]
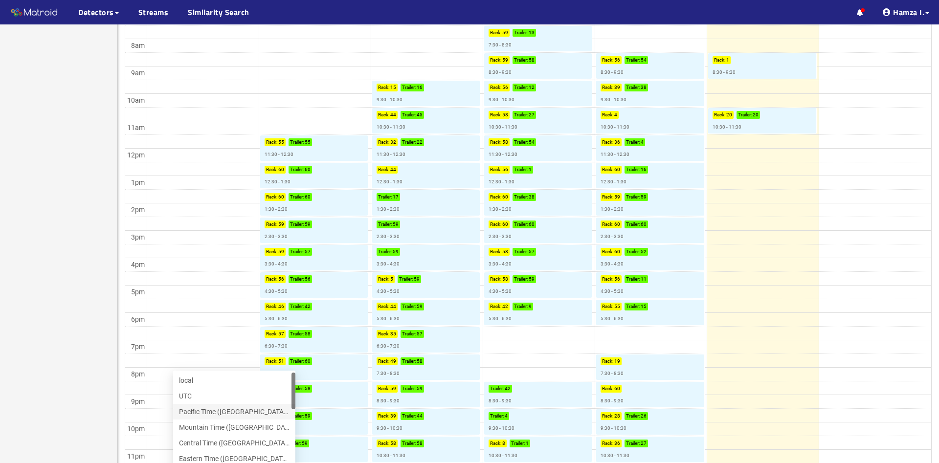
click at [202, 414] on div "Pacific Time (US & Canada)" at bounding box center [234, 411] width 111 height 11
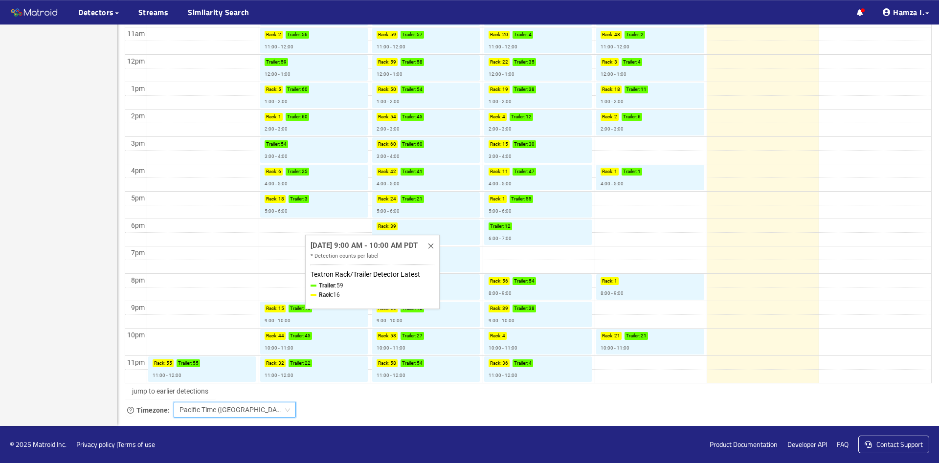
scroll to position [431, 0]
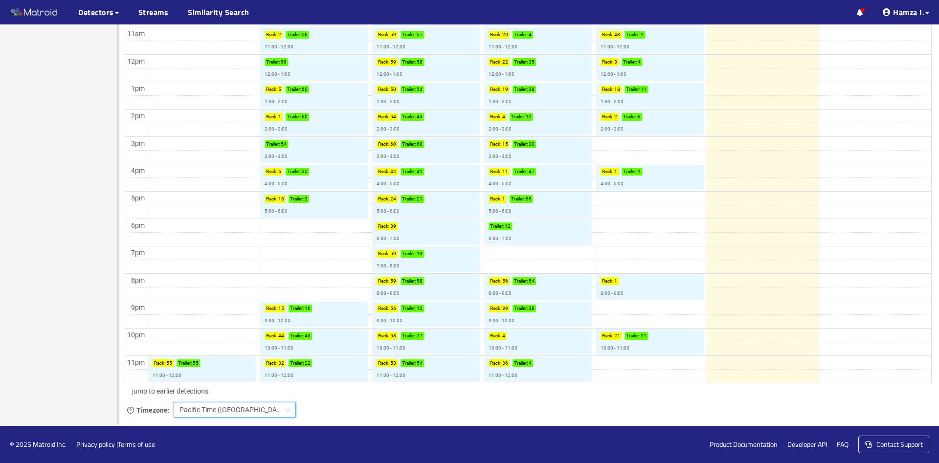
click at [287, 414] on span "Pacific Time (US & Canada)" at bounding box center [234, 410] width 111 height 15
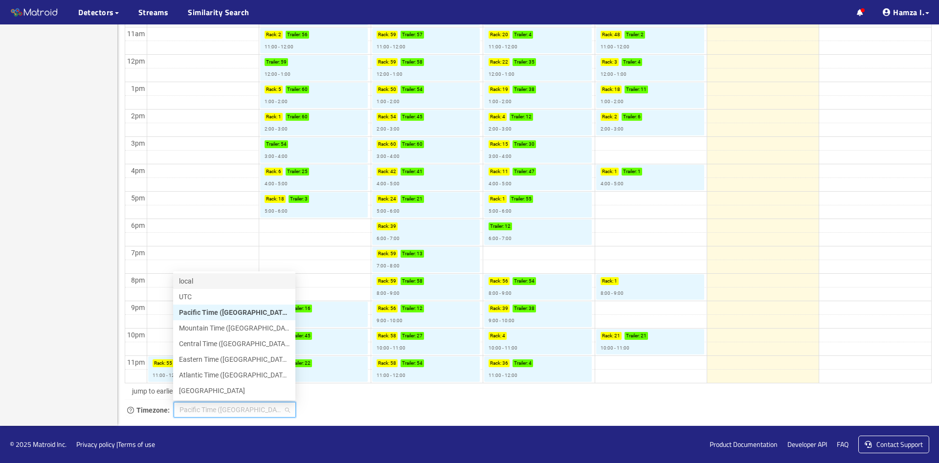
click at [190, 282] on div "local" at bounding box center [234, 281] width 111 height 11
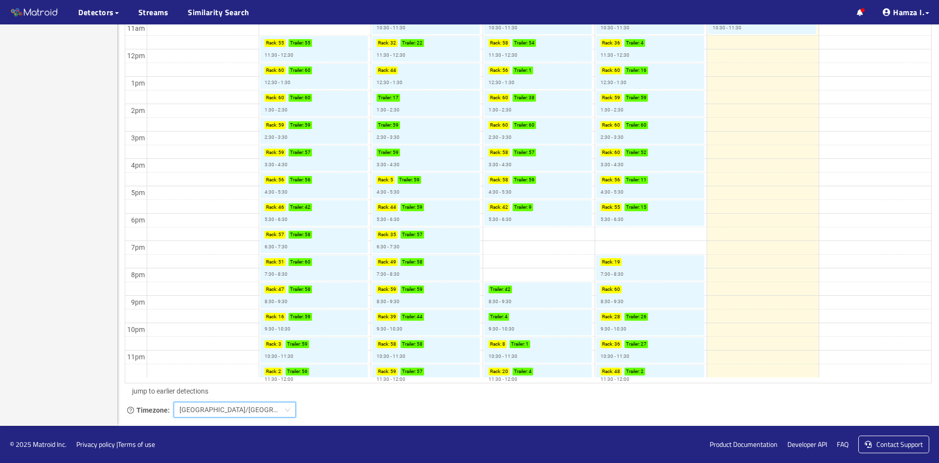
scroll to position [5, 0]
click at [201, 412] on span "[GEOGRAPHIC_DATA]/[GEOGRAPHIC_DATA]" at bounding box center [234, 410] width 111 height 15
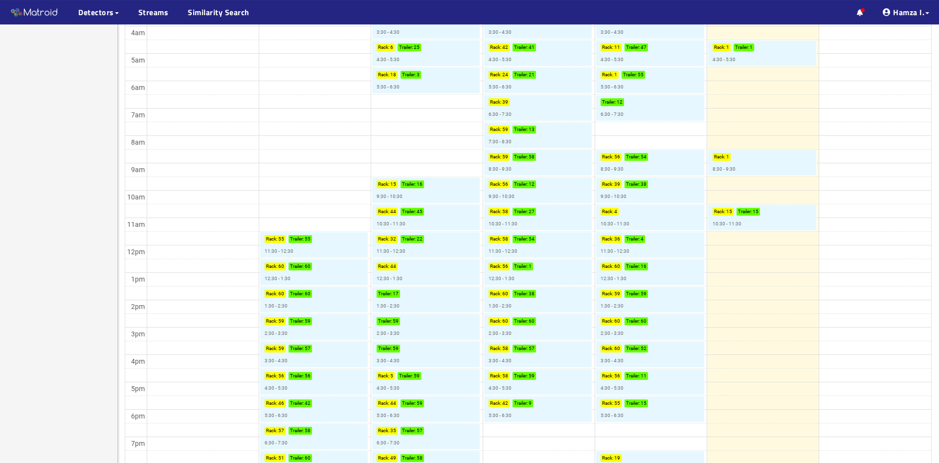
scroll to position [282, 0]
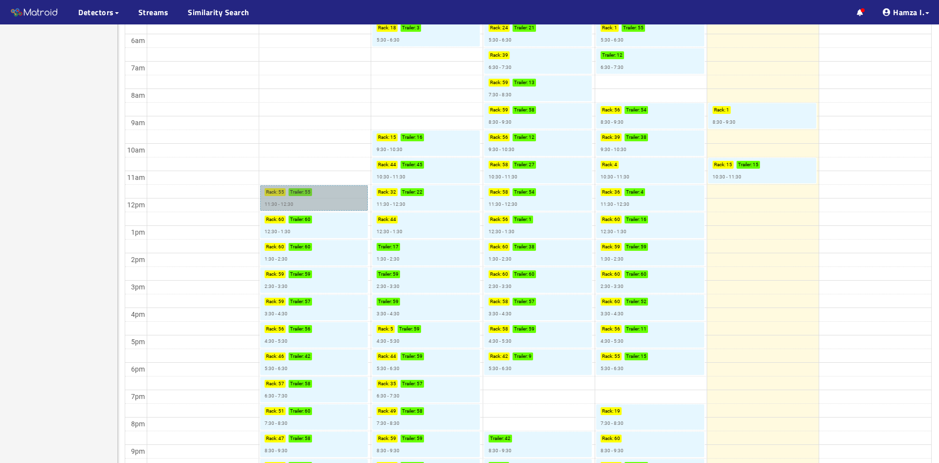
click at [314, 202] on link "Rack : 55 Trailer : 55 11:30 - 12:30" at bounding box center [314, 197] width 108 height 25
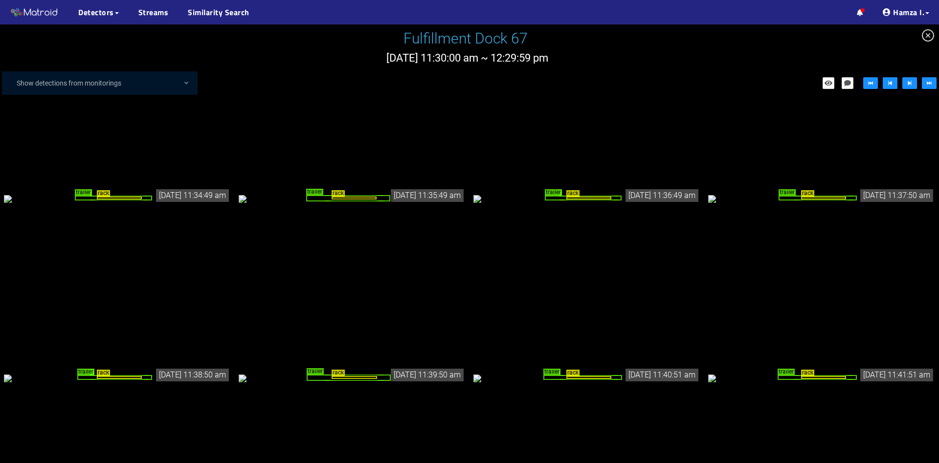
scroll to position [5, 0]
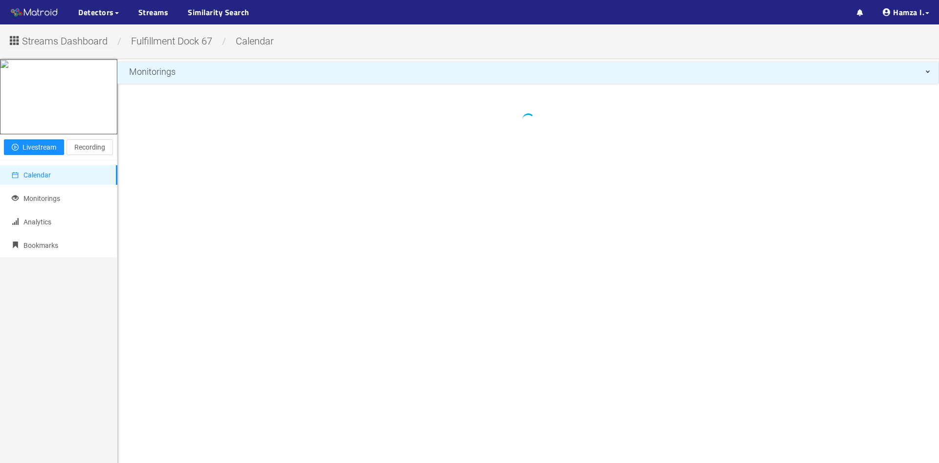
scroll to position [96, 0]
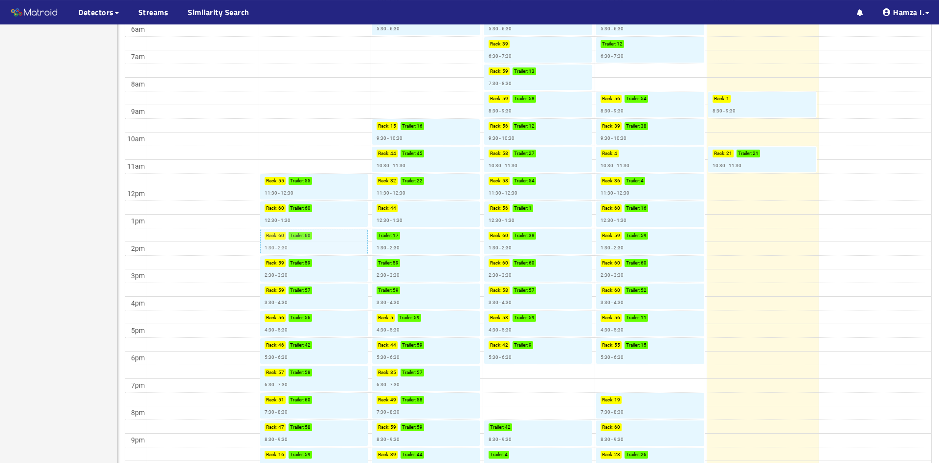
scroll to position [299, 0]
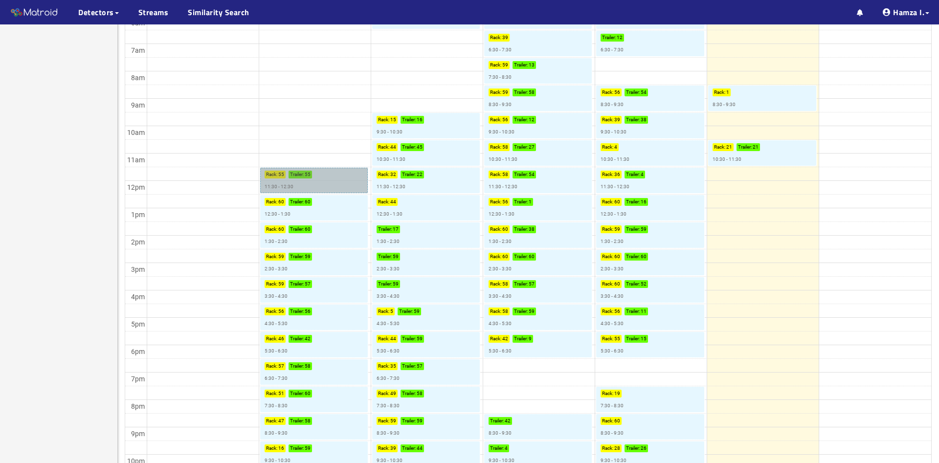
click at [301, 178] on p "Trailer :" at bounding box center [297, 175] width 14 height 8
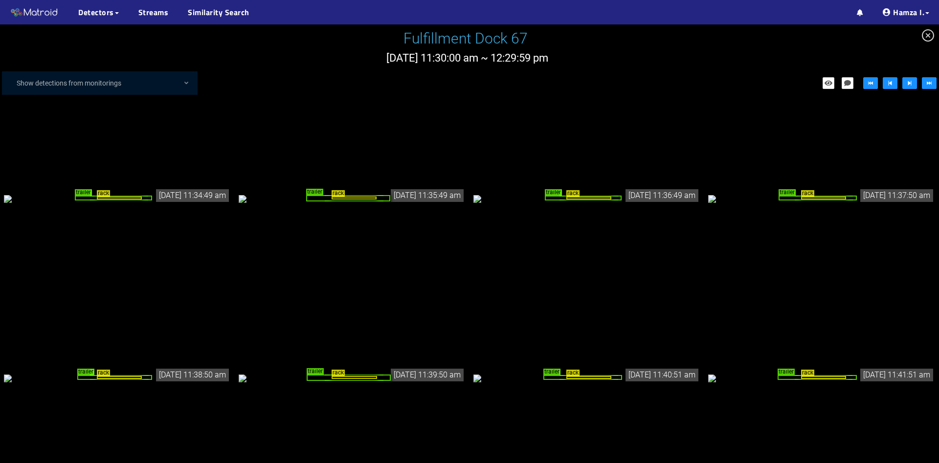
click at [336, 201] on div "trailer" at bounding box center [348, 198] width 84 height 6
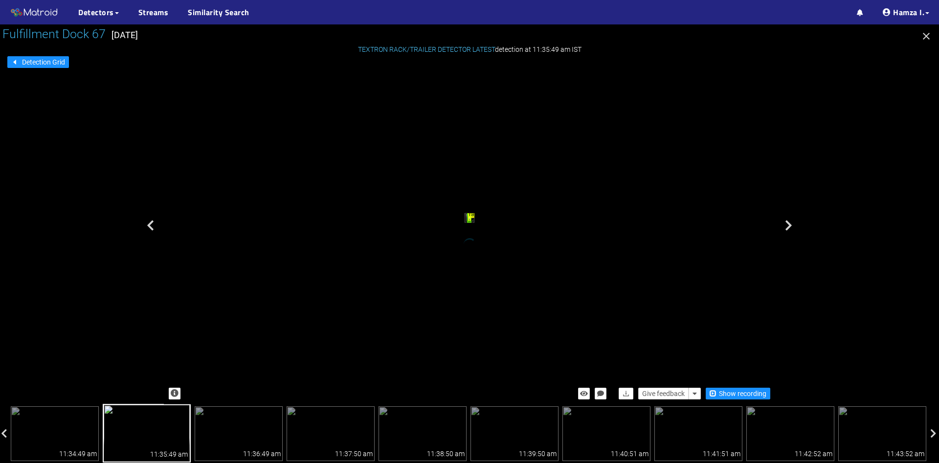
click at [467, 223] on div "trailer" at bounding box center [469, 219] width 4 height 7
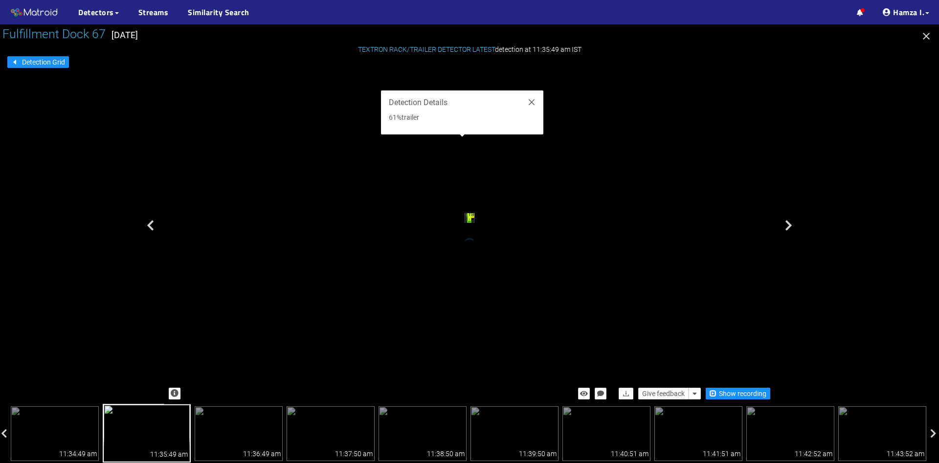
click at [467, 223] on div "trailer" at bounding box center [469, 219] width 4 height 7
click at [267, 18] on div "trailer" at bounding box center [262, 11] width 9 height 14
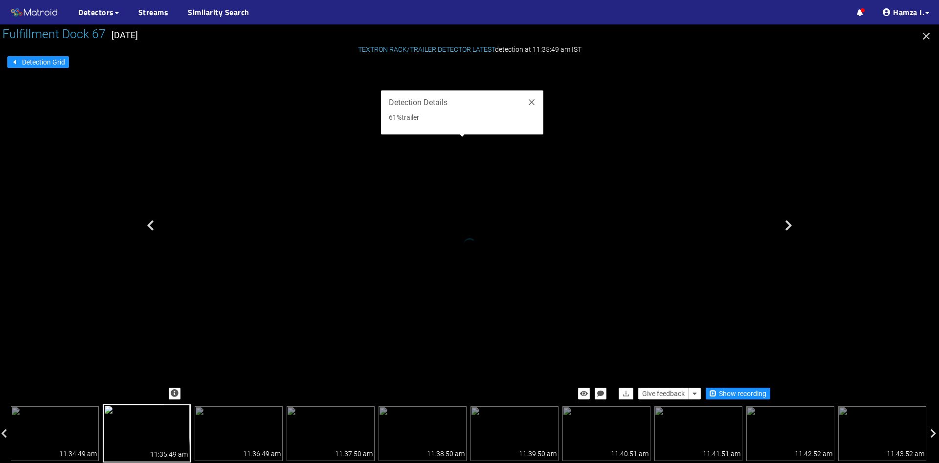
scroll to position [5, 0]
click at [928, 34] on icon "button" at bounding box center [926, 36] width 7 height 7
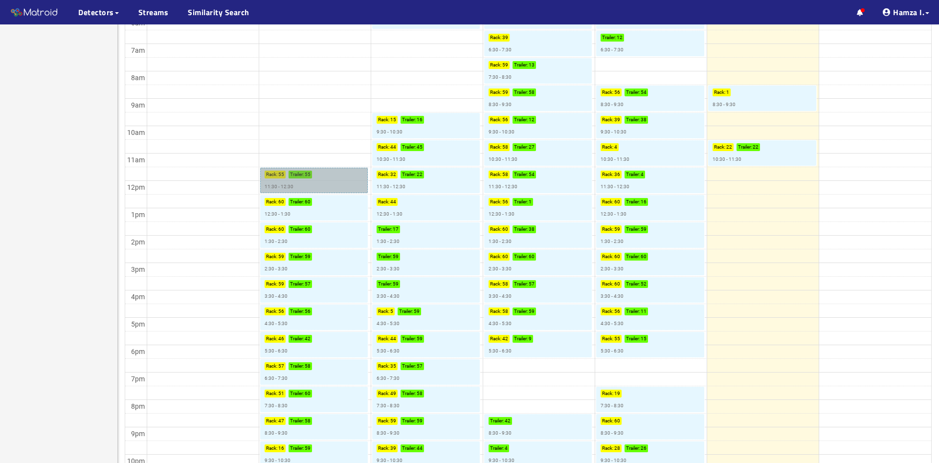
click at [308, 185] on link "Rack : 55 Trailer : 55 11:30 - 12:30" at bounding box center [314, 180] width 108 height 25
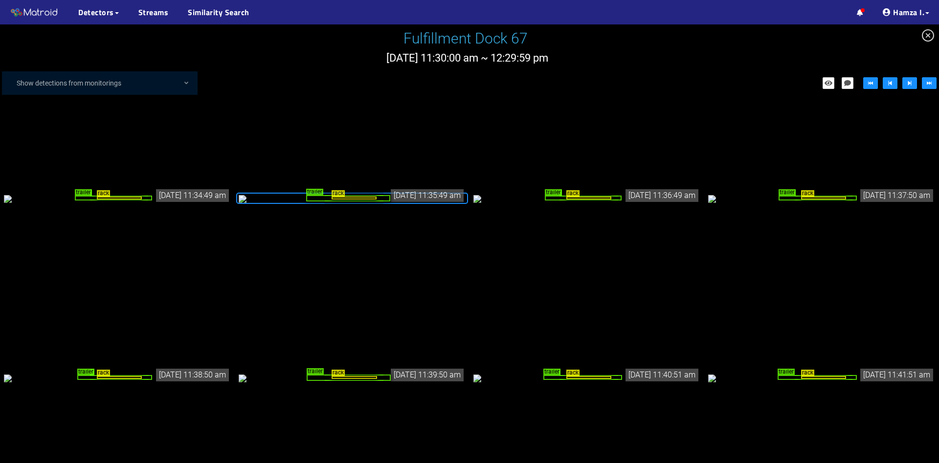
scroll to position [2, 0]
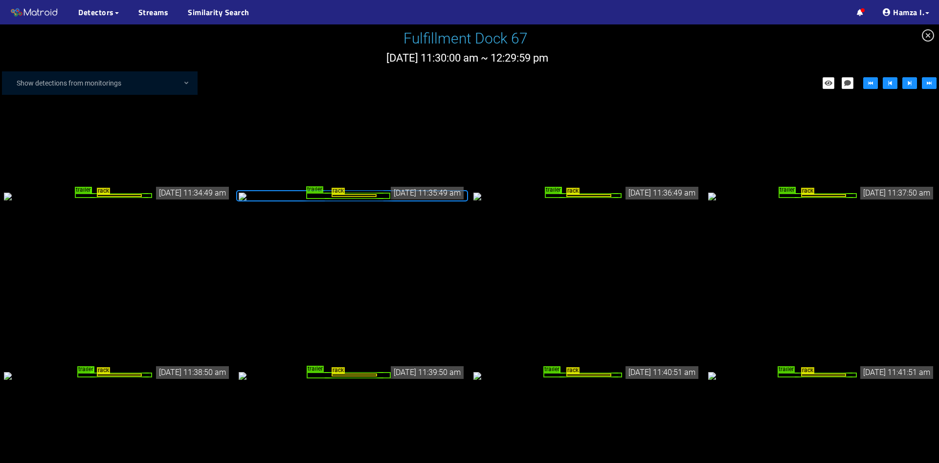
click at [352, 199] on div "trailer" at bounding box center [348, 196] width 84 height 6
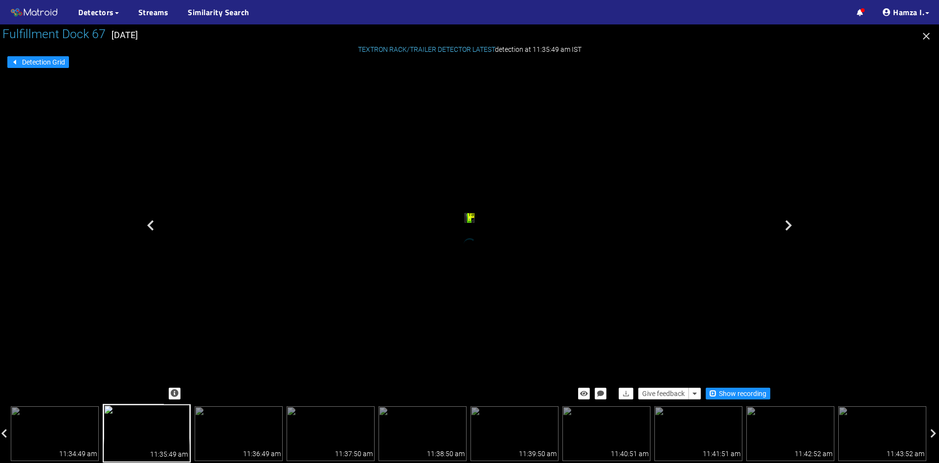
click at [467, 223] on div "trailer" at bounding box center [469, 219] width 4 height 7
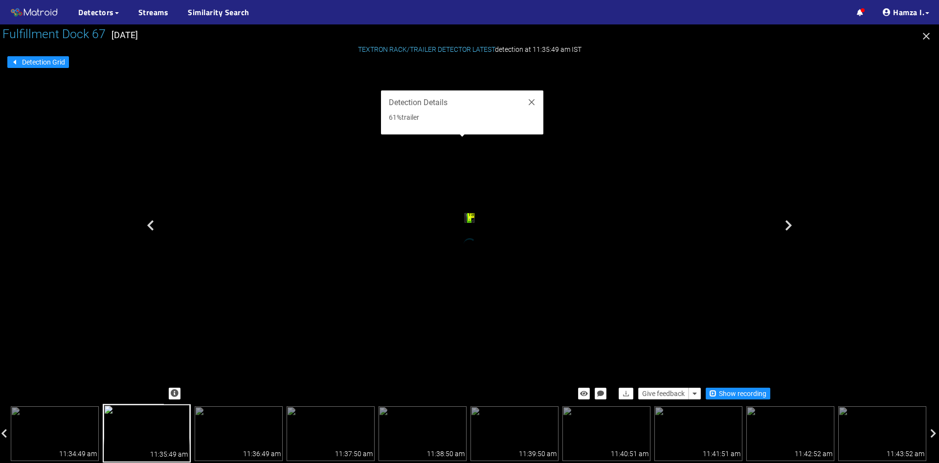
click at [471, 223] on div "trailer" at bounding box center [469, 219] width 4 height 7
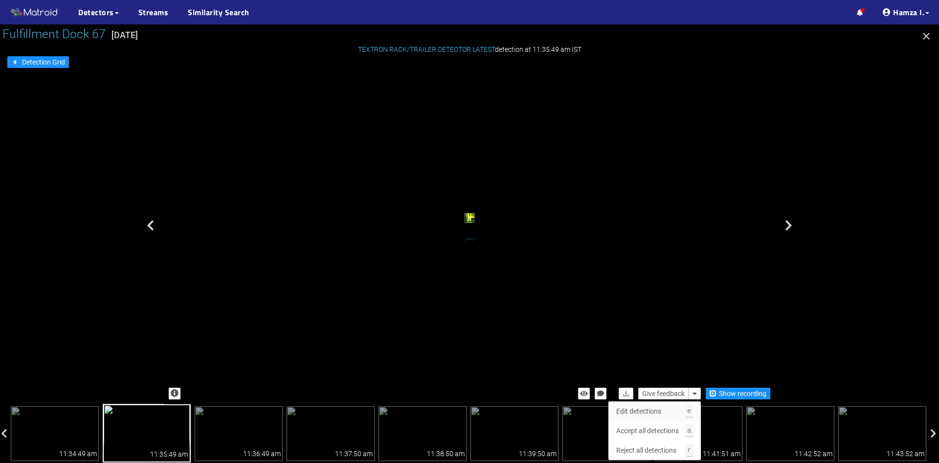
click at [689, 413] on kbd "e" at bounding box center [689, 411] width 8 height 13
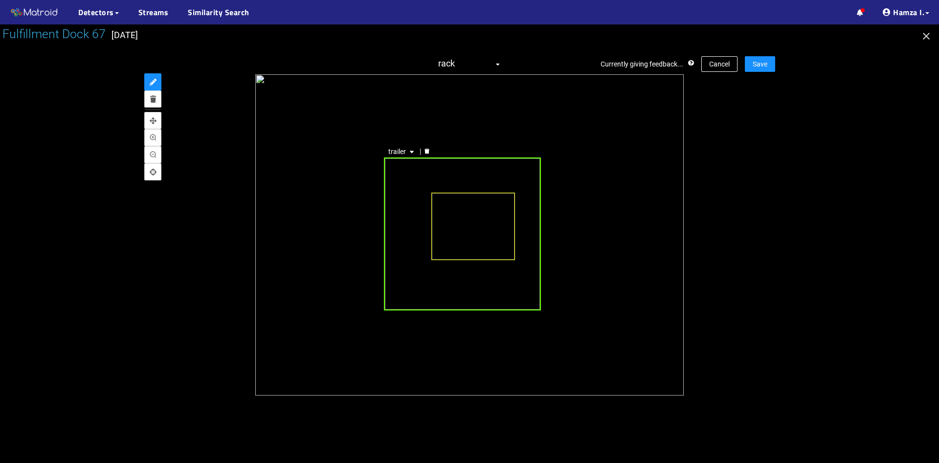
click at [475, 300] on div "trailer" at bounding box center [462, 233] width 157 height 153
click at [534, 340] on div "trailer" at bounding box center [469, 234] width 428 height 321
